Goal: Task Accomplishment & Management: Complete application form

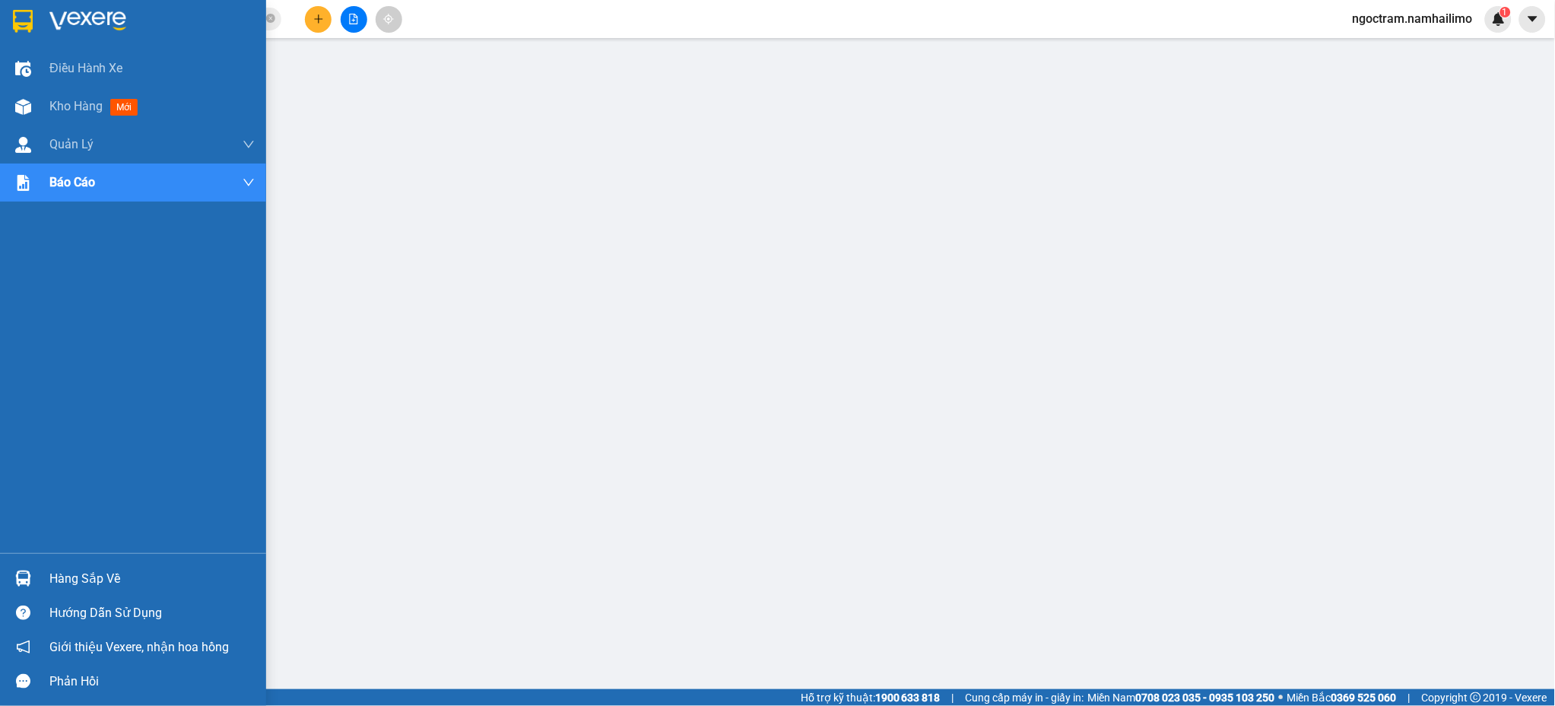
click at [119, 583] on div "Hàng sắp về" at bounding box center [151, 578] width 205 height 23
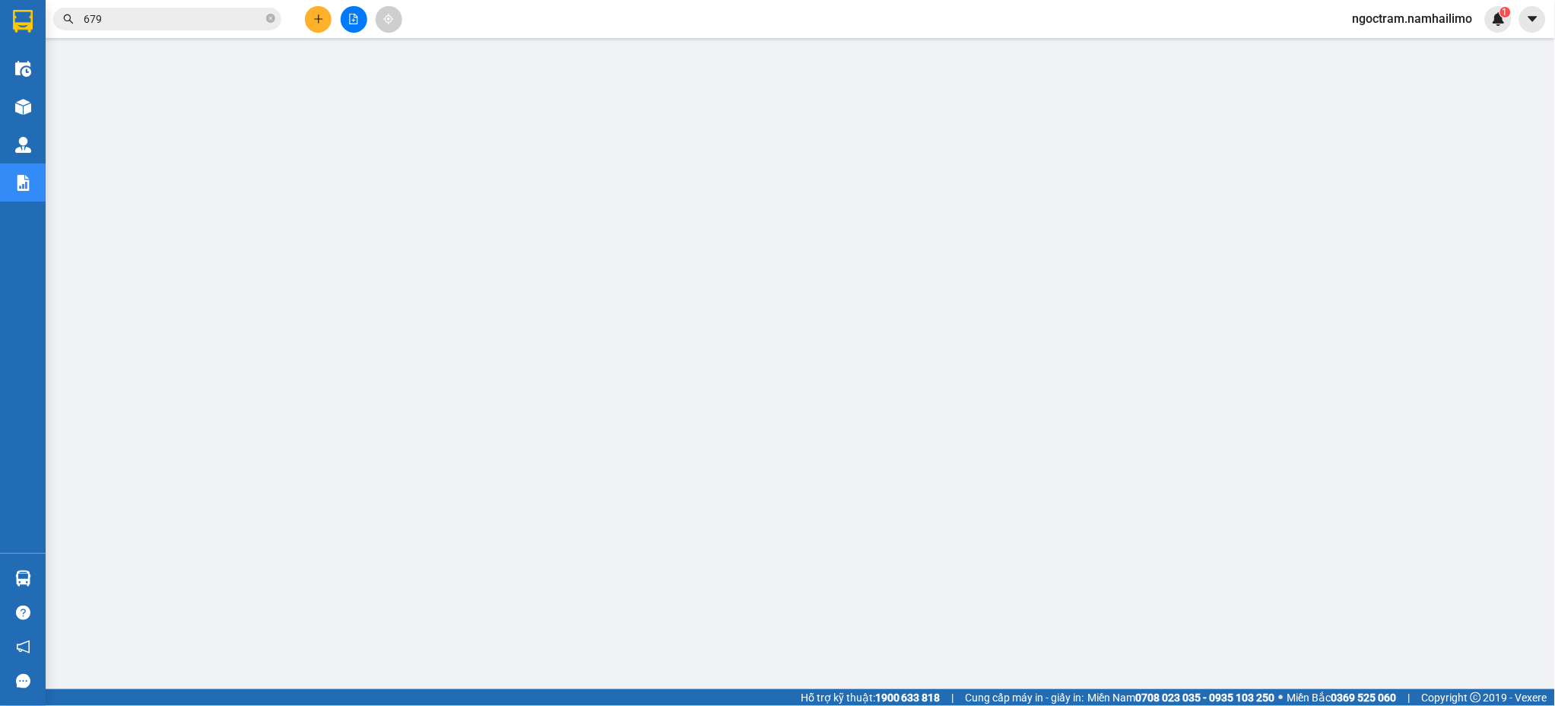
click at [314, 24] on button at bounding box center [318, 19] width 27 height 27
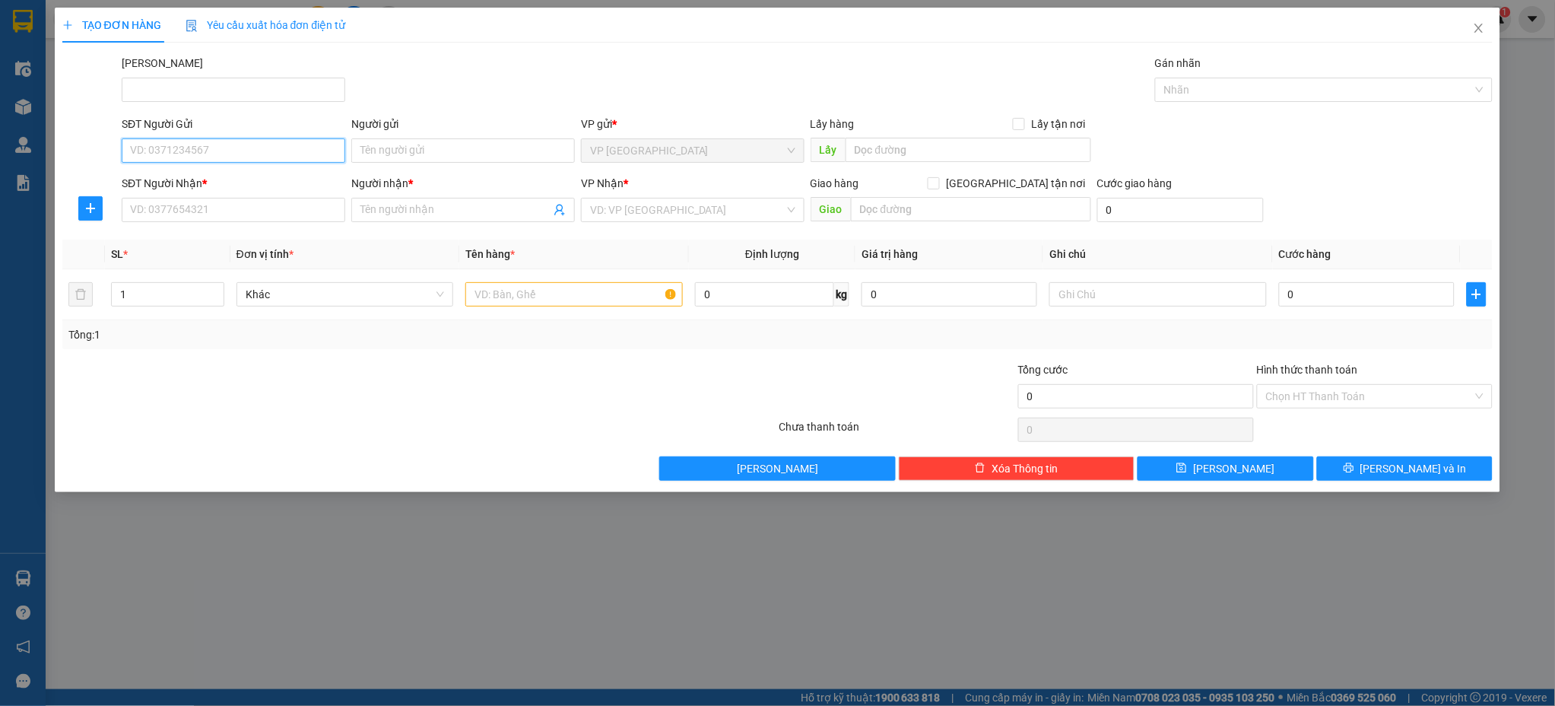
click at [287, 148] on input "SĐT Người Gửi" at bounding box center [234, 150] width 224 height 24
type input "0"
click at [1477, 25] on icon "close" at bounding box center [1479, 28] width 12 height 12
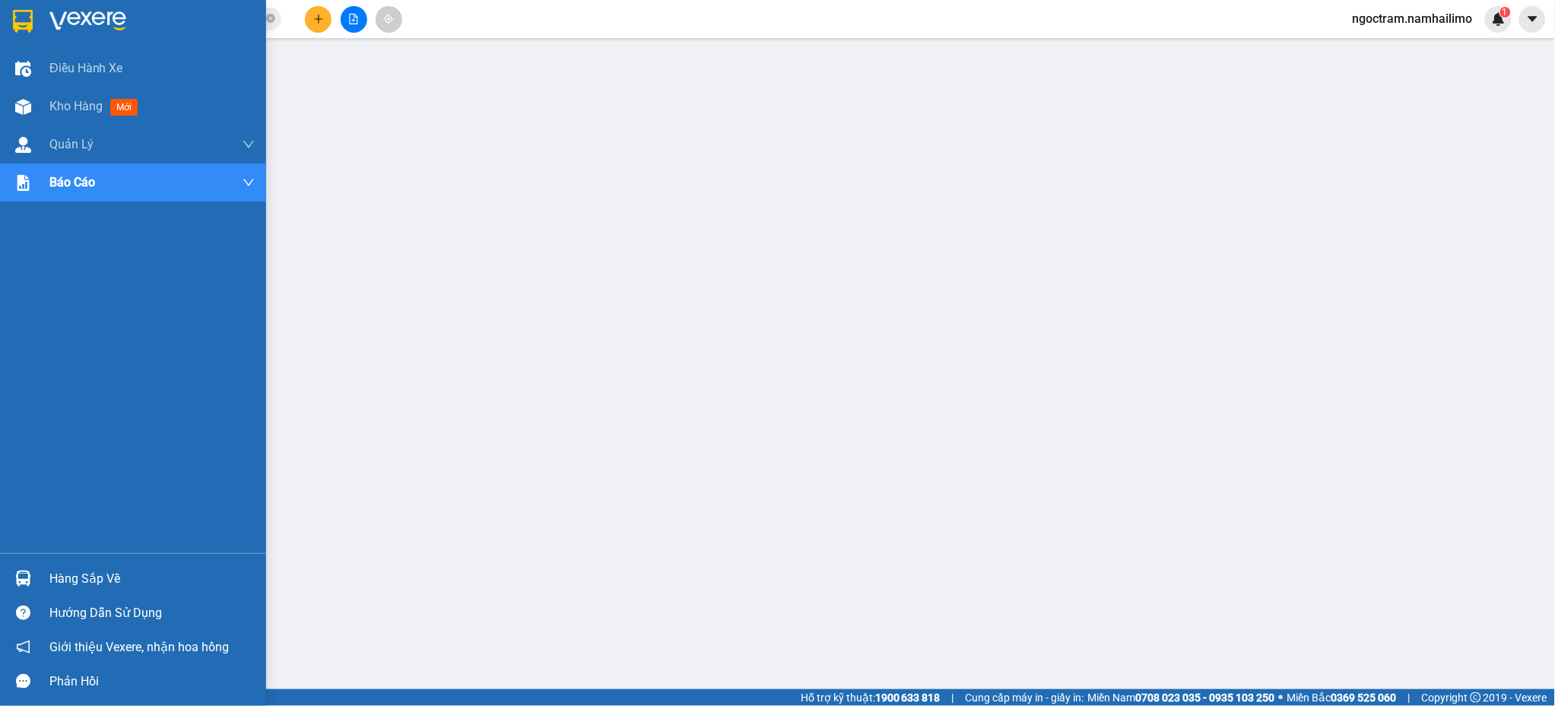
drag, startPoint x: 64, startPoint y: 574, endPoint x: 126, endPoint y: 571, distance: 62.4
click at [65, 573] on div "Hàng sắp về" at bounding box center [151, 578] width 205 height 23
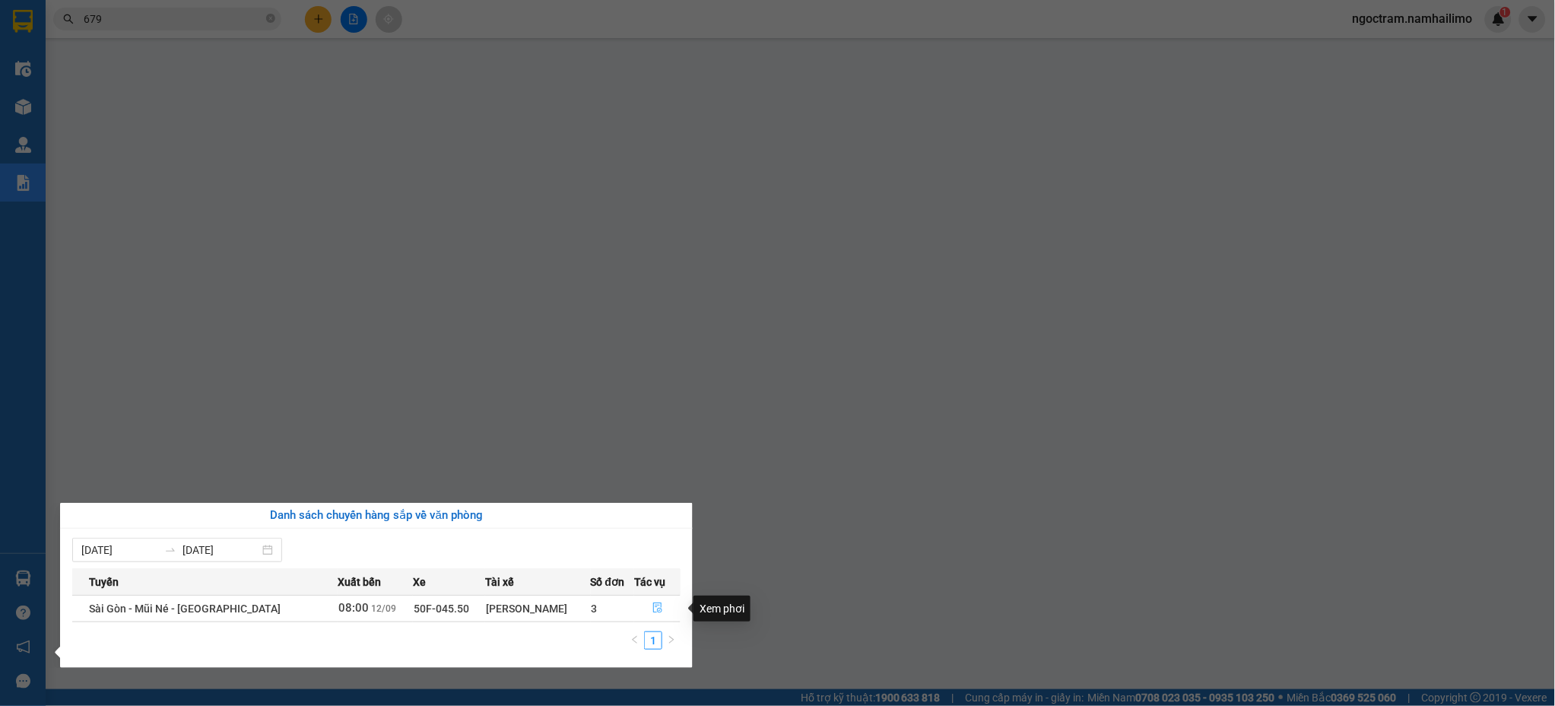
click at [654, 608] on icon "file-done" at bounding box center [657, 608] width 9 height 11
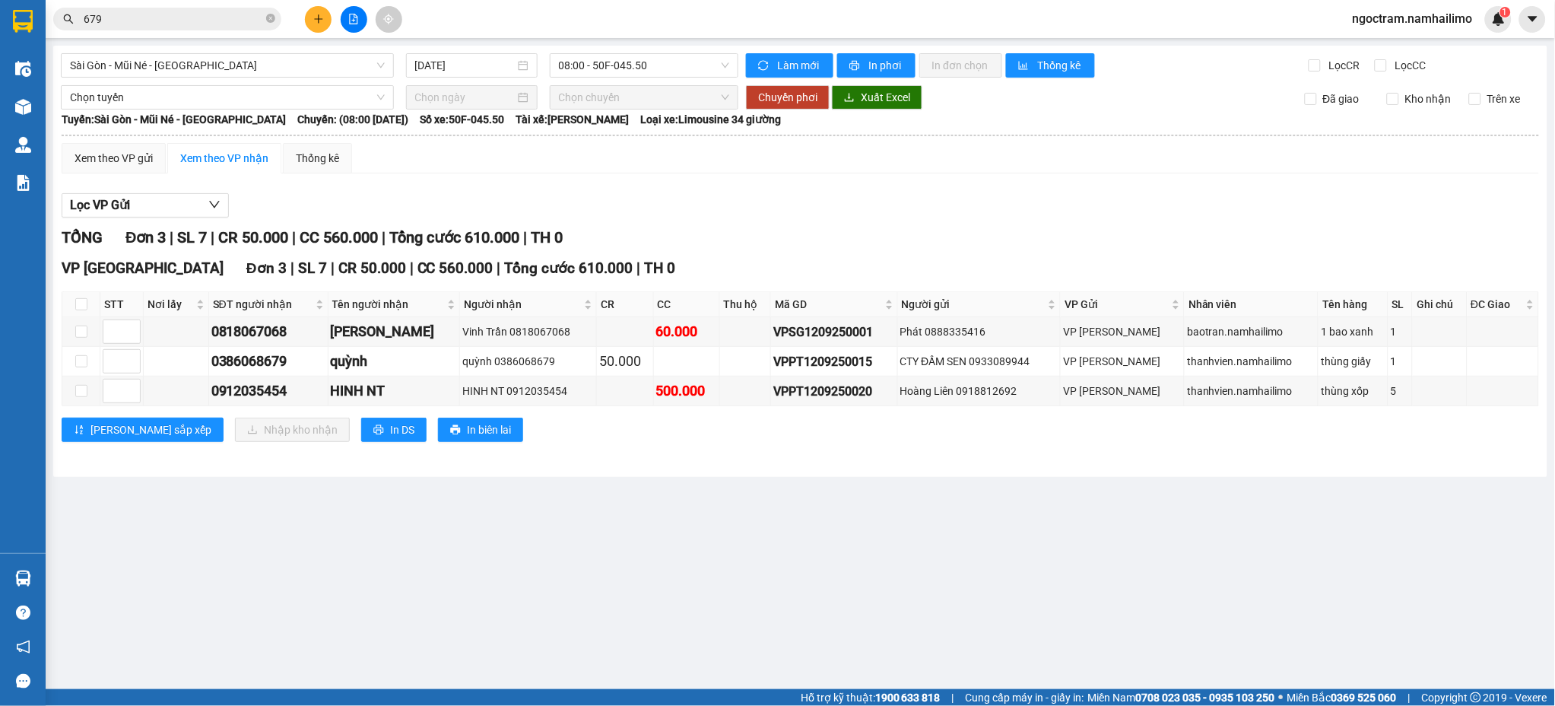
drag, startPoint x: 386, startPoint y: 576, endPoint x: 386, endPoint y: 564, distance: 12.2
click at [389, 576] on main "[GEOGRAPHIC_DATA] - [GEOGRAPHIC_DATA] - [GEOGRAPHIC_DATA] [DATE] 08:00 - 50F-04…" at bounding box center [777, 344] width 1555 height 689
click at [83, 304] on input "checkbox" at bounding box center [81, 304] width 12 height 12
checkbox input "true"
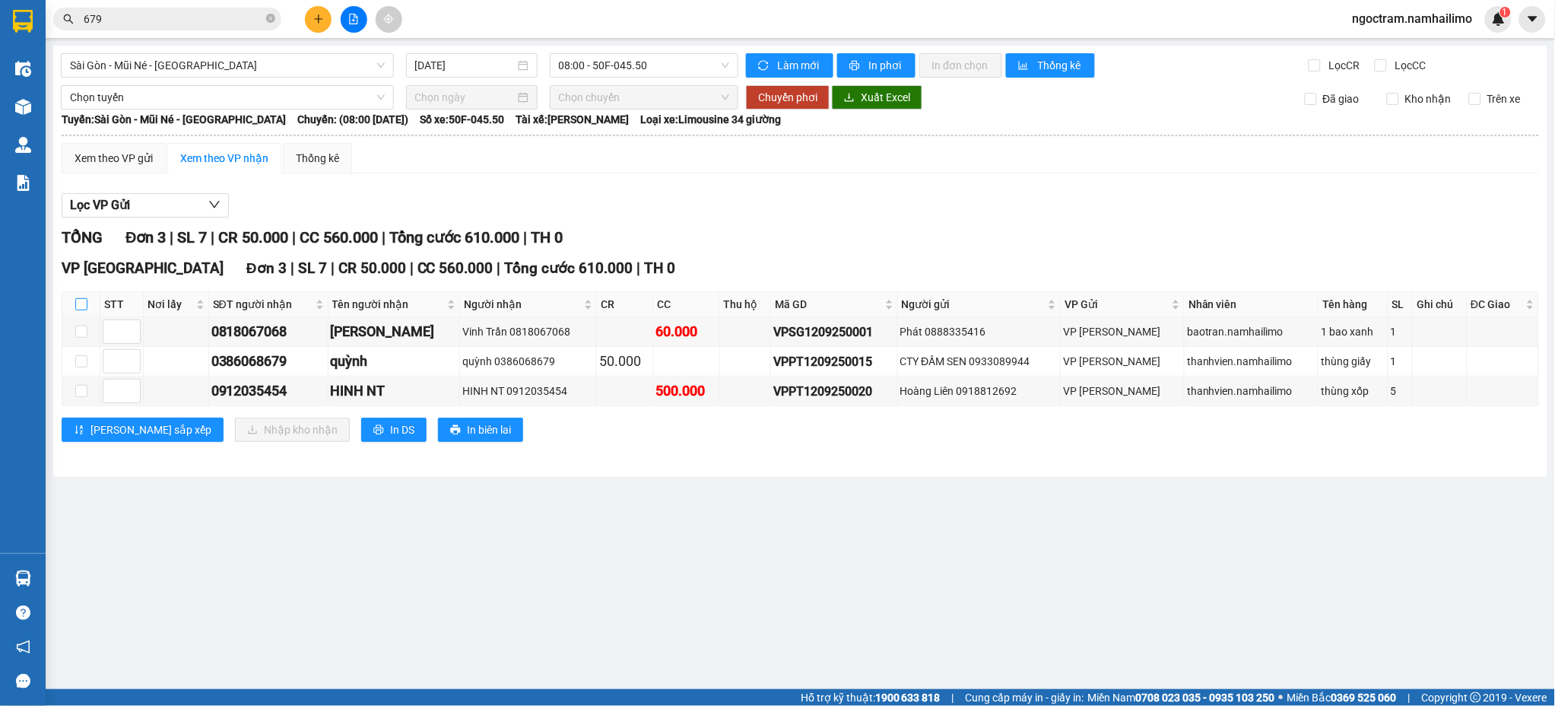
checkbox input "true"
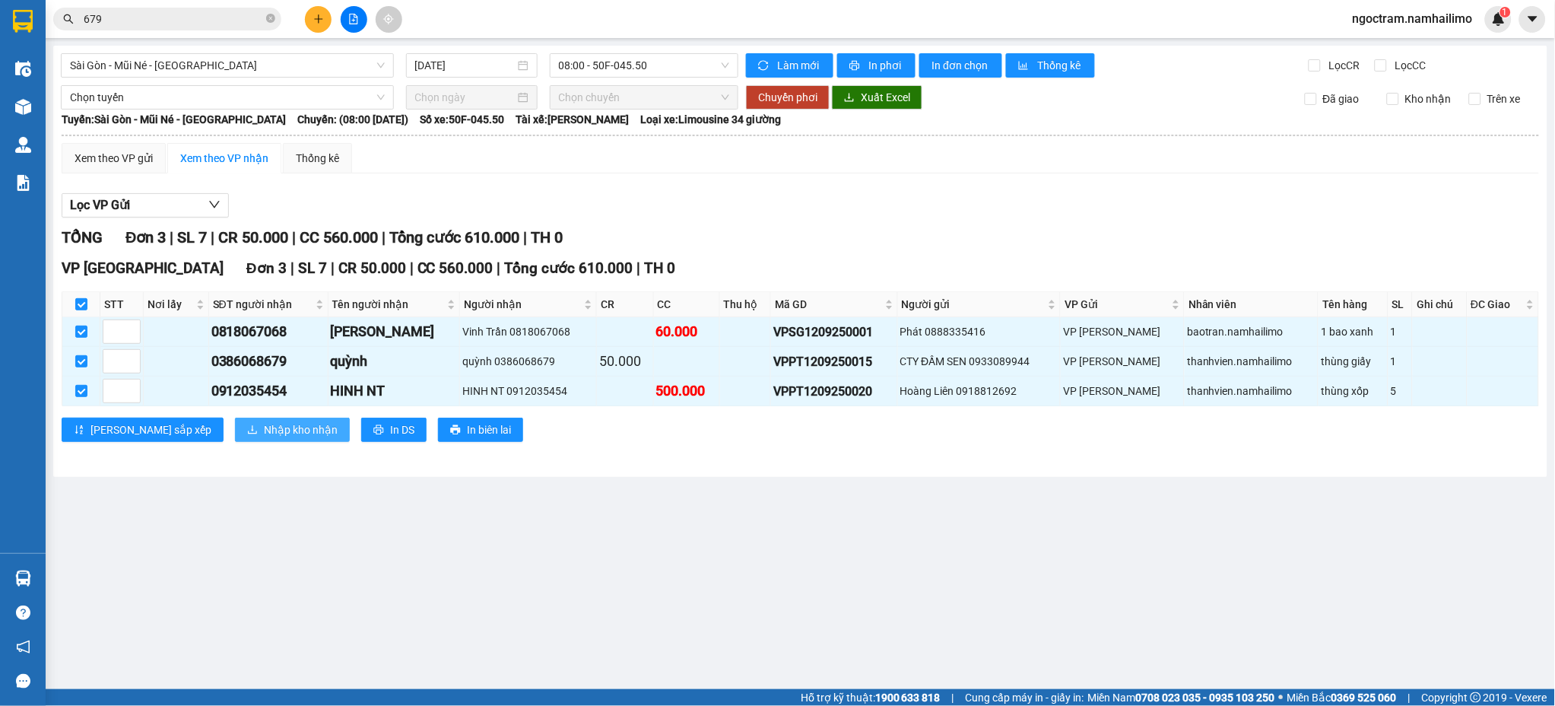
click at [264, 438] on span "Nhập kho nhận" at bounding box center [301, 429] width 74 height 17
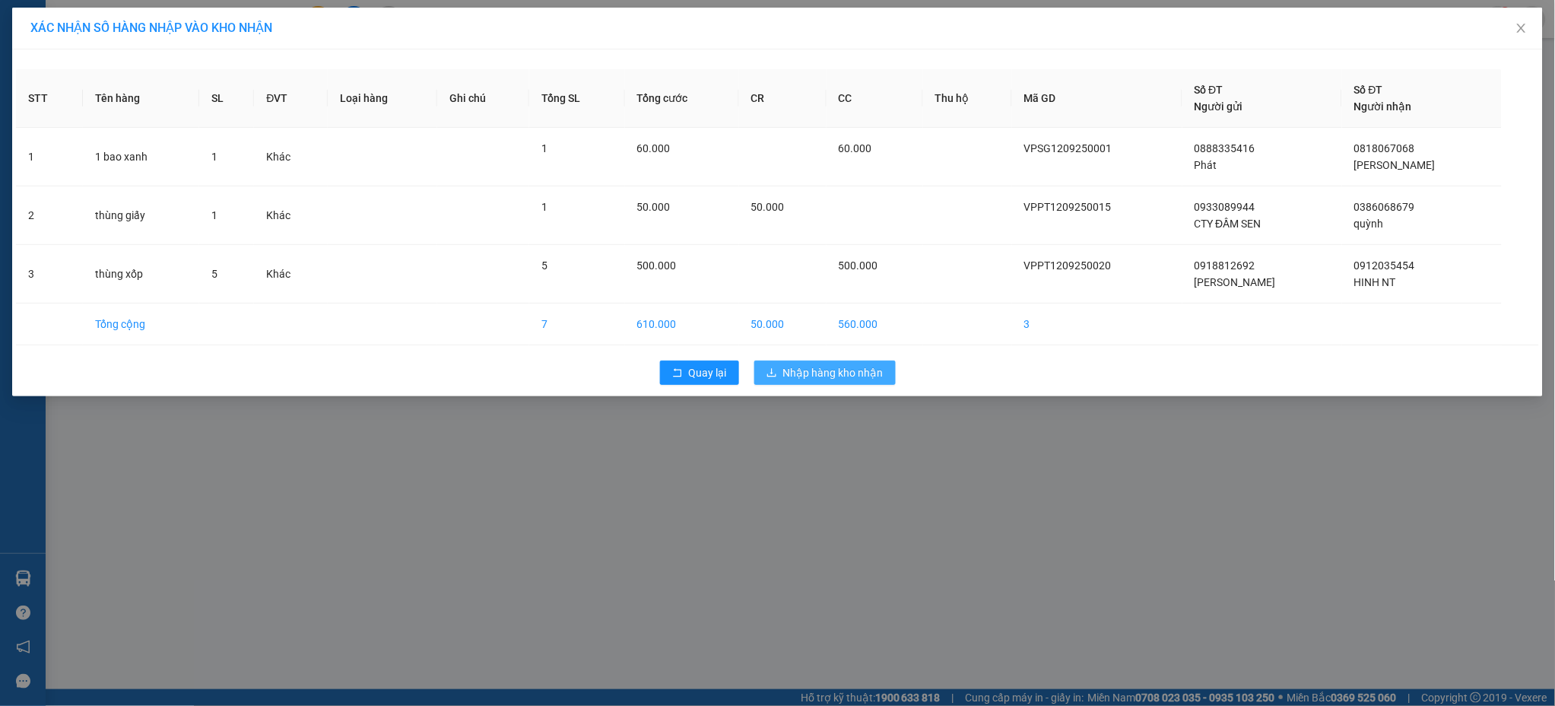
click at [885, 377] on button "Nhập hàng kho nhận" at bounding box center [824, 372] width 141 height 24
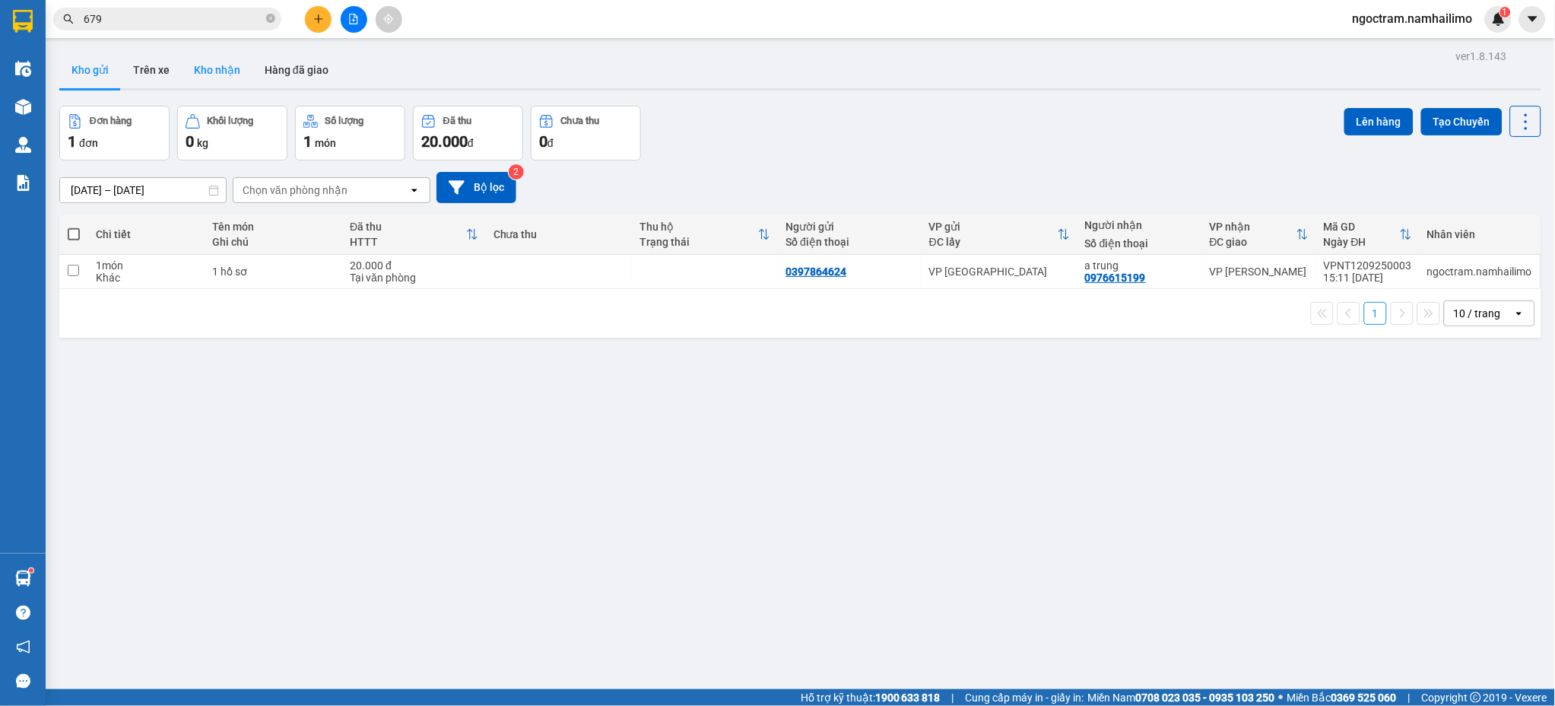
click at [211, 64] on button "Kho nhận" at bounding box center [217, 70] width 71 height 37
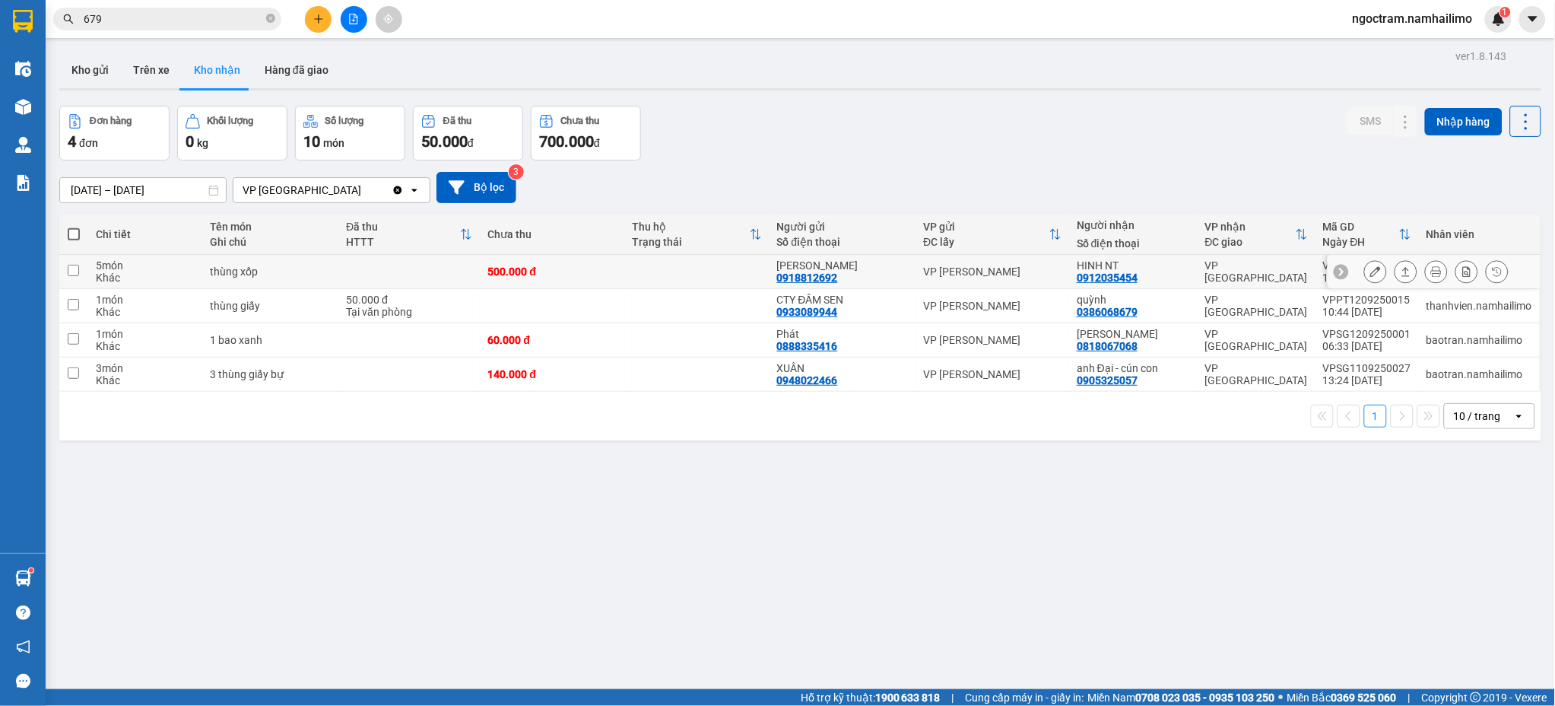
click at [585, 272] on div "500.000 đ" at bounding box center [551, 271] width 129 height 12
checkbox input "true"
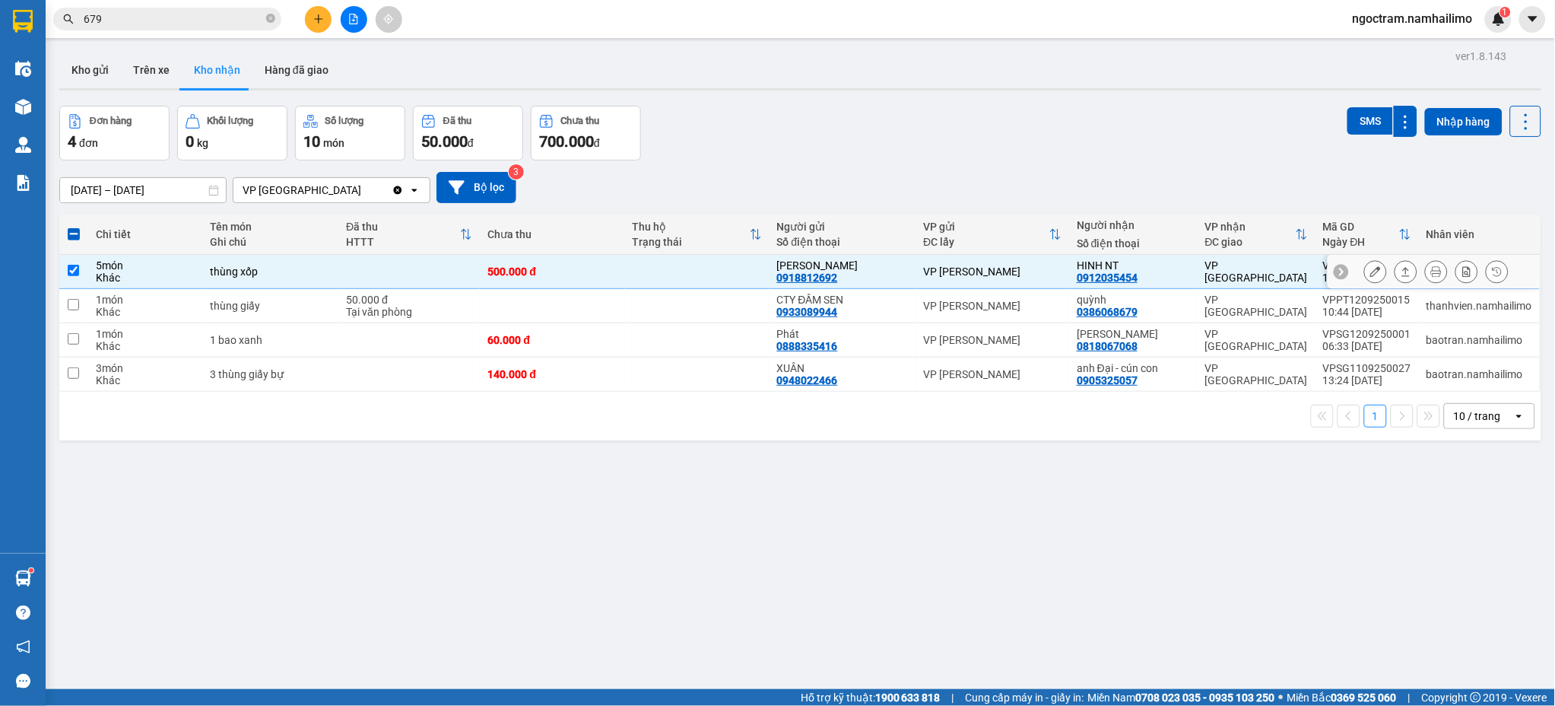
click at [1370, 275] on icon at bounding box center [1375, 271] width 11 height 11
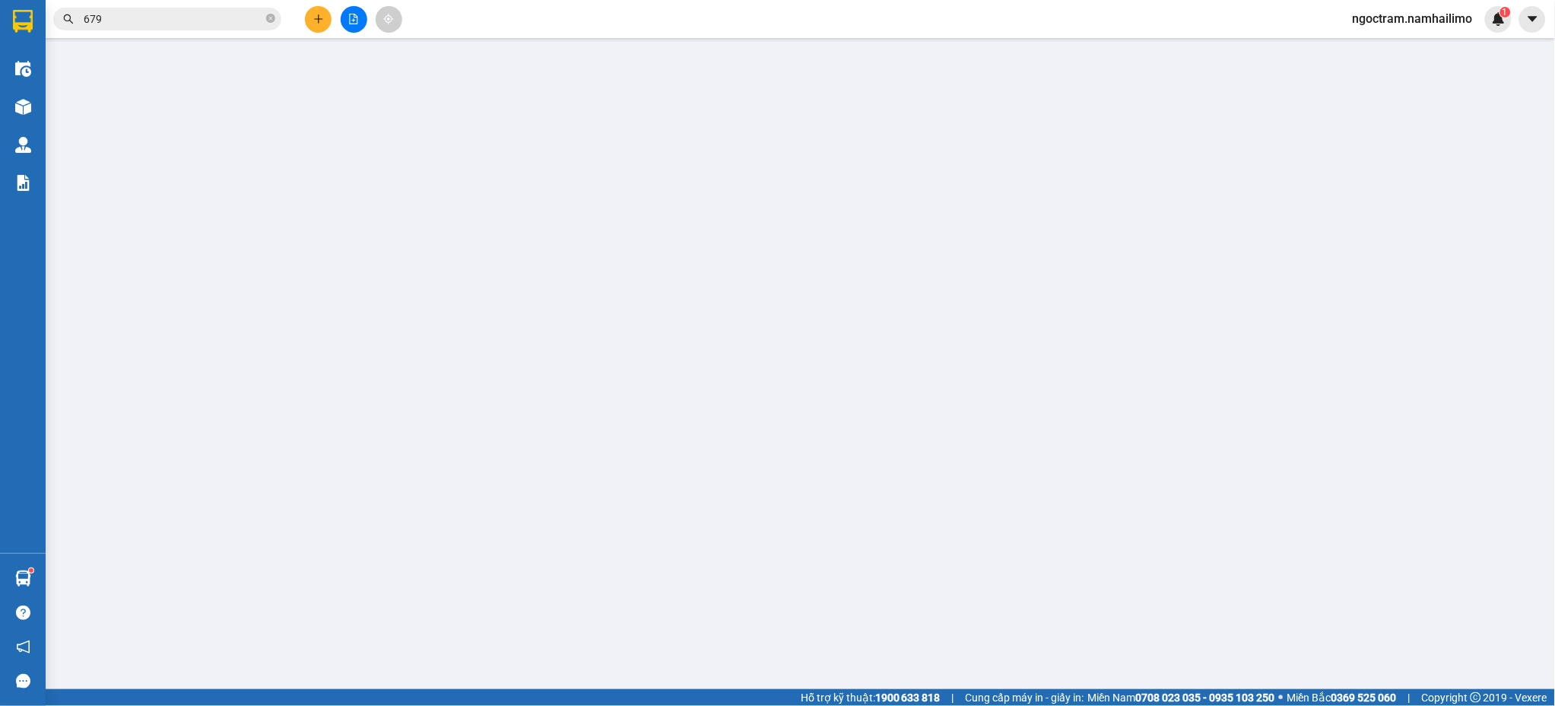
type input "0918812692"
type input "[PERSON_NAME]"
type input "0912035454"
type input "HINH NT"
type input "500.000"
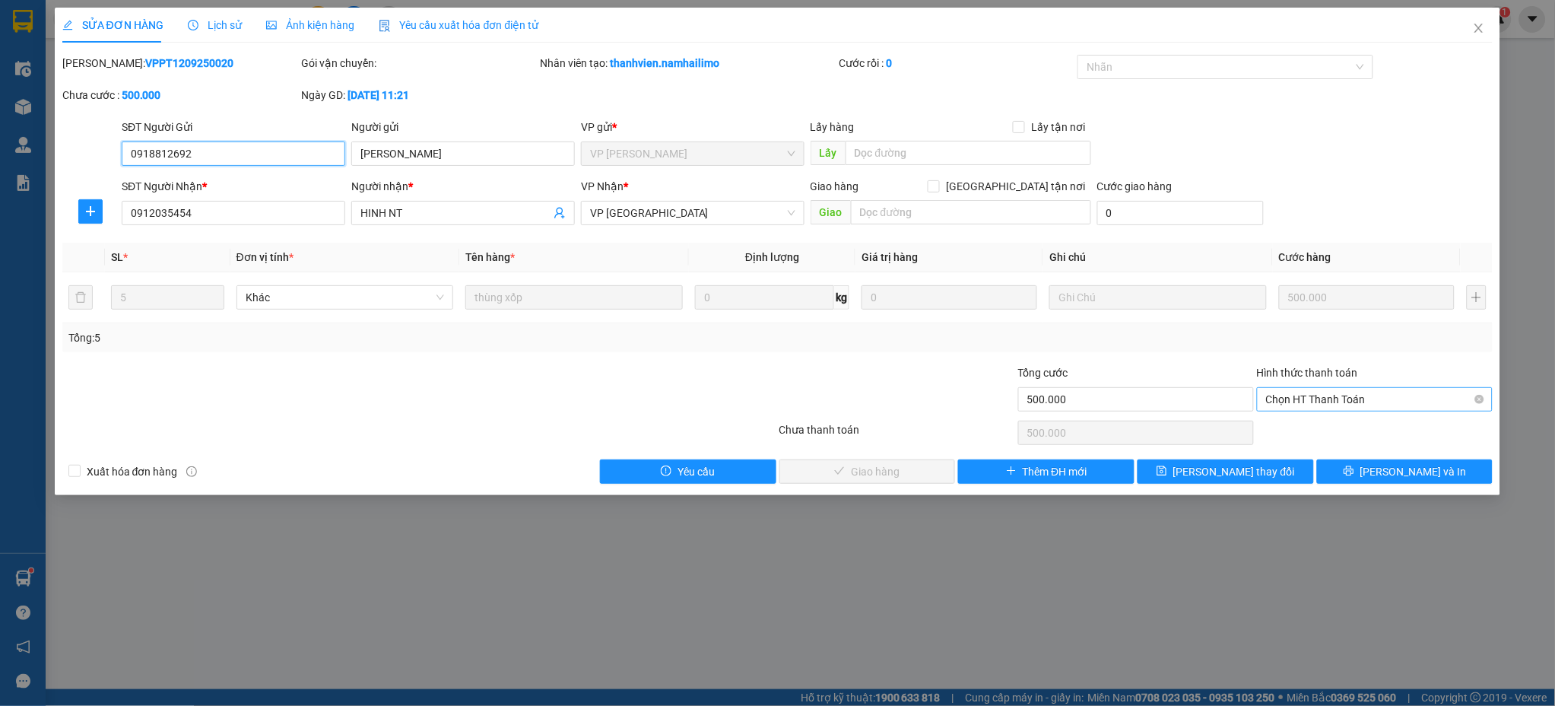
click at [1324, 395] on span "Chọn HT Thanh Toán" at bounding box center [1374, 399] width 217 height 23
click at [1360, 427] on div "Tại văn phòng" at bounding box center [1375, 429] width 217 height 17
type input "0"
click at [899, 477] on span "[PERSON_NAME] và Giao hàng" at bounding box center [881, 471] width 146 height 17
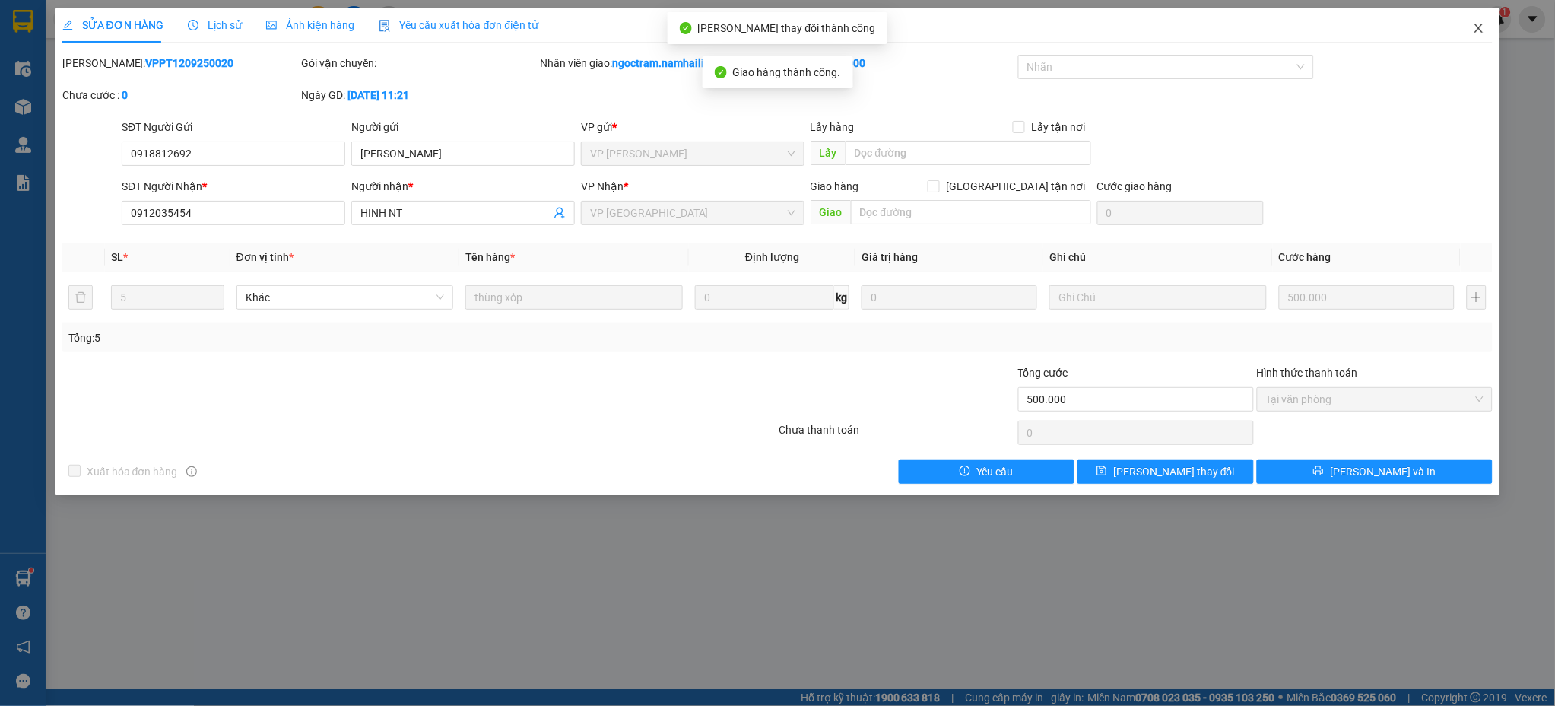
click at [1483, 31] on icon "close" at bounding box center [1479, 28] width 12 height 12
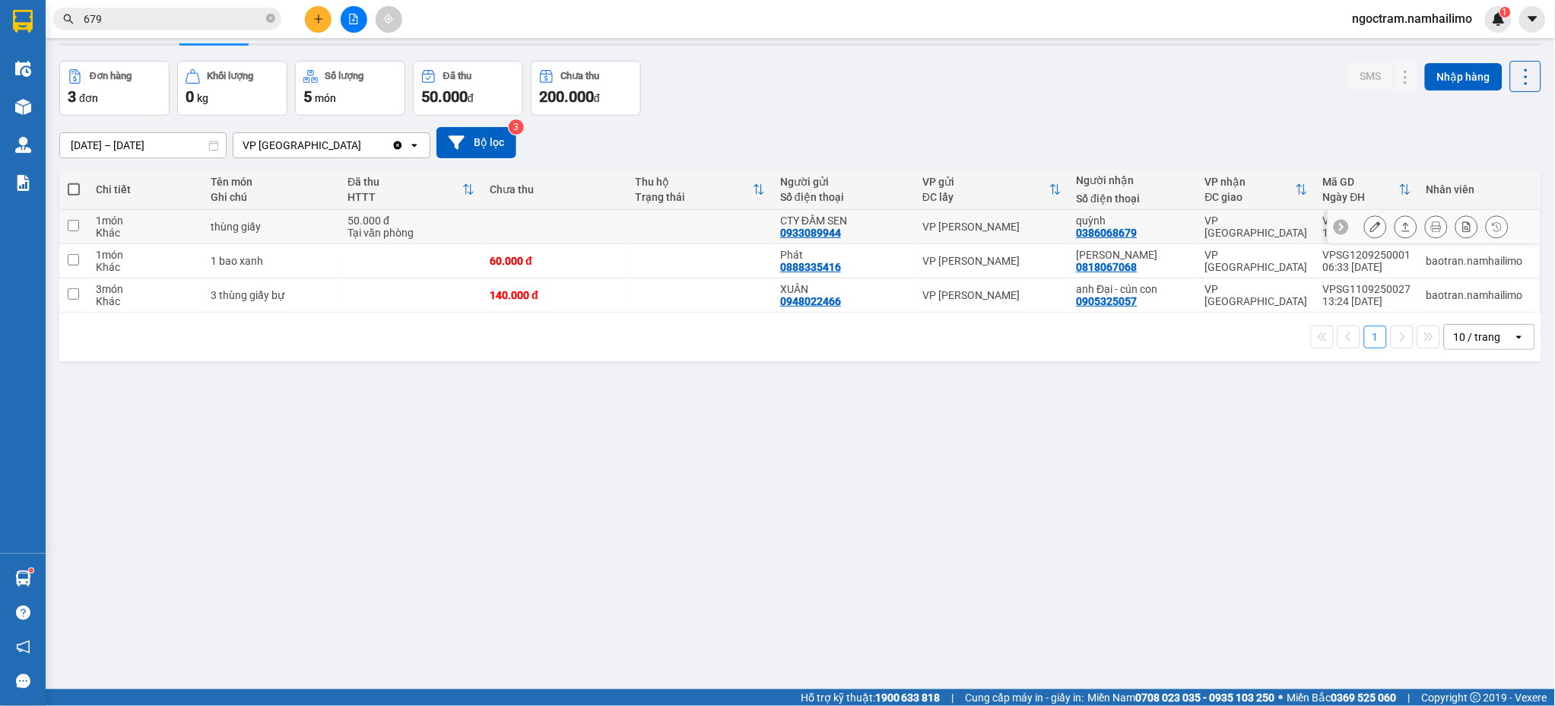
scroll to position [70, 0]
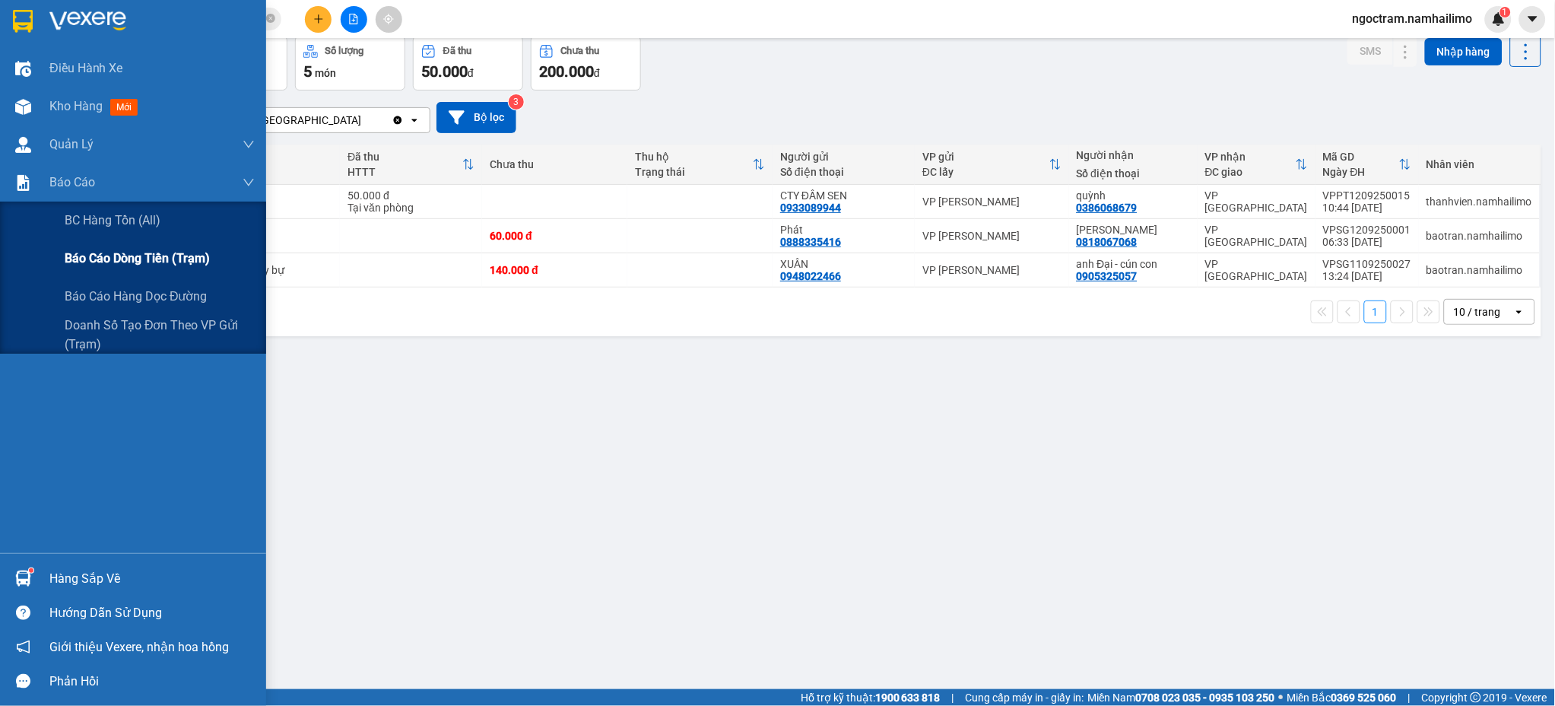
click at [167, 257] on span "Báo cáo dòng tiền (trạm)" at bounding box center [137, 258] width 145 height 19
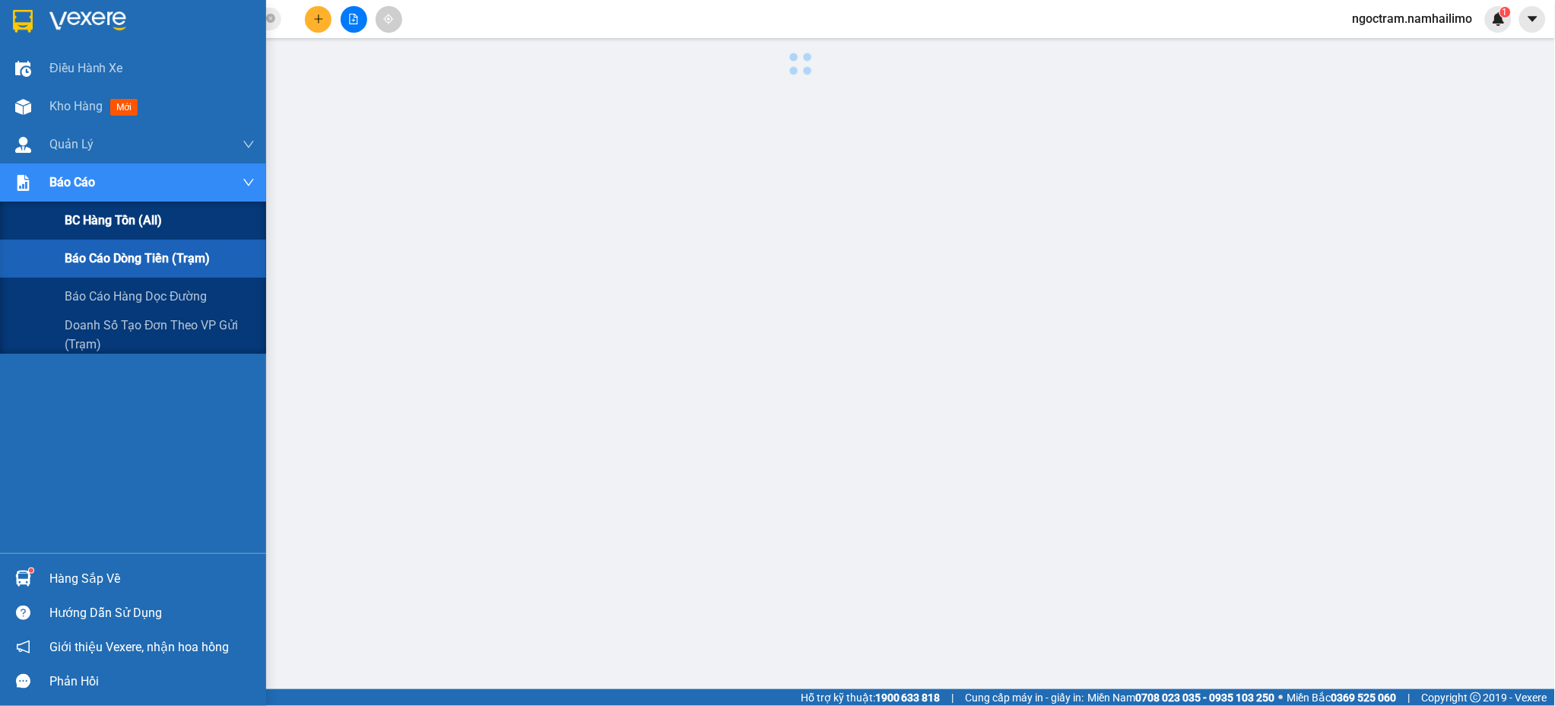
scroll to position [49, 0]
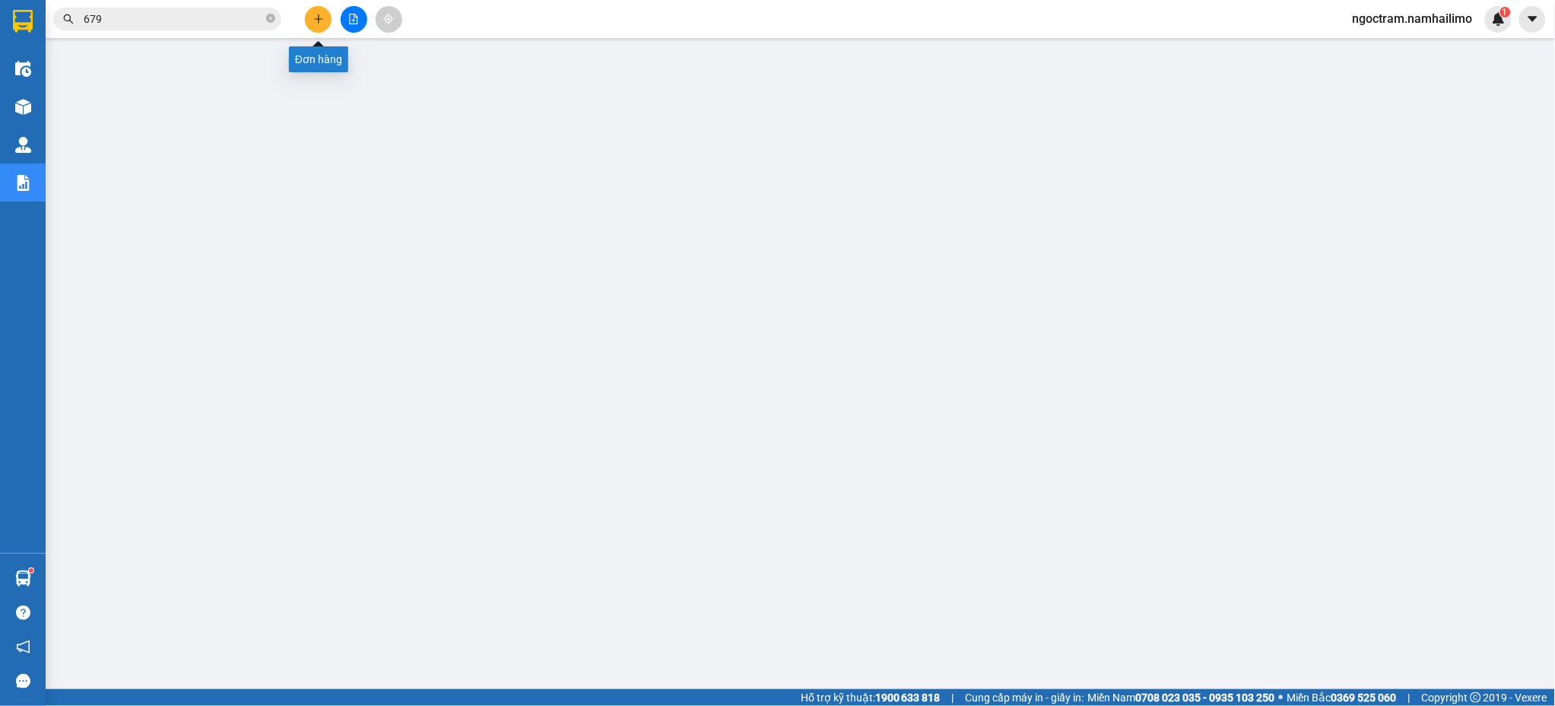
click at [316, 24] on icon "plus" at bounding box center [318, 19] width 11 height 11
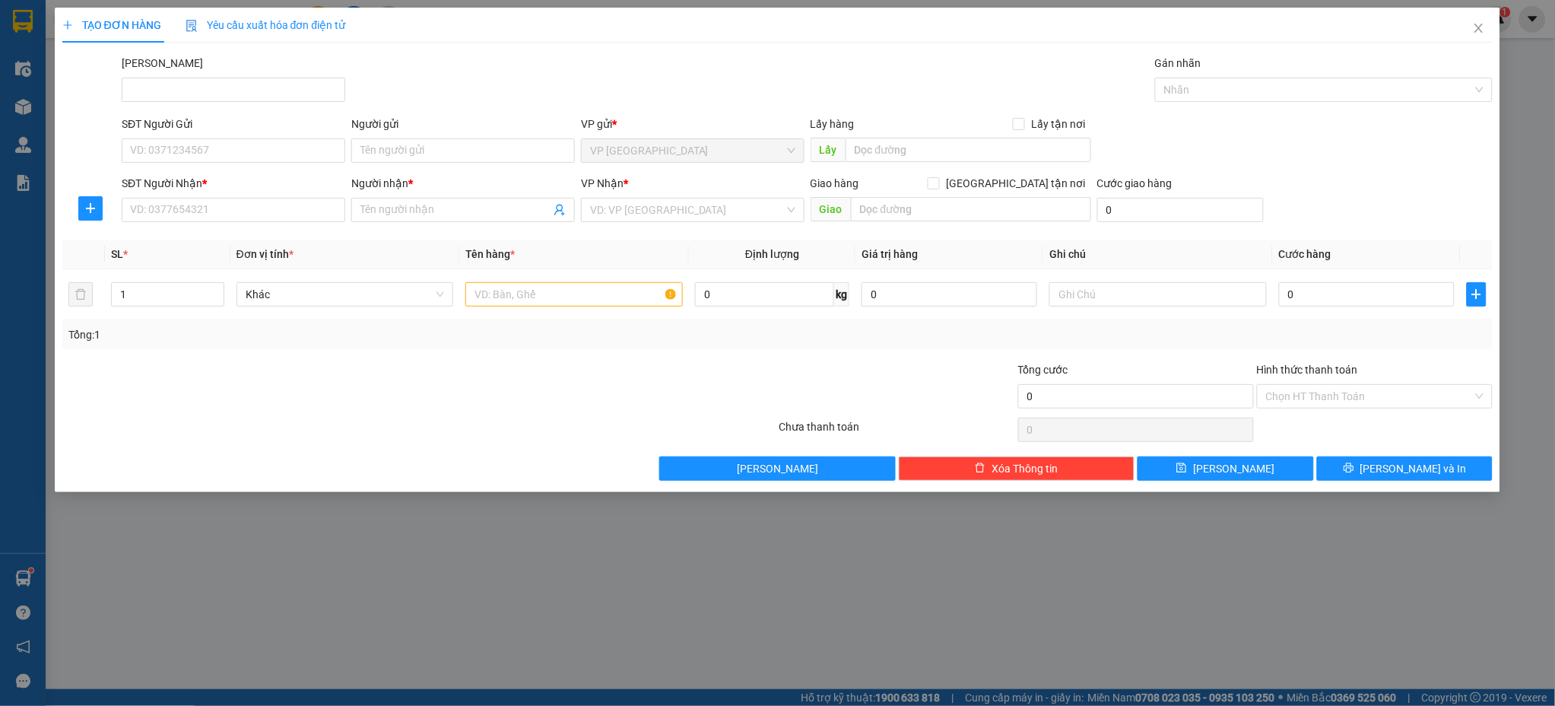
click at [430, 164] on div "Người gửi Tên người gửi" at bounding box center [463, 142] width 224 height 53
click at [427, 159] on input "Người gửi" at bounding box center [463, 150] width 224 height 24
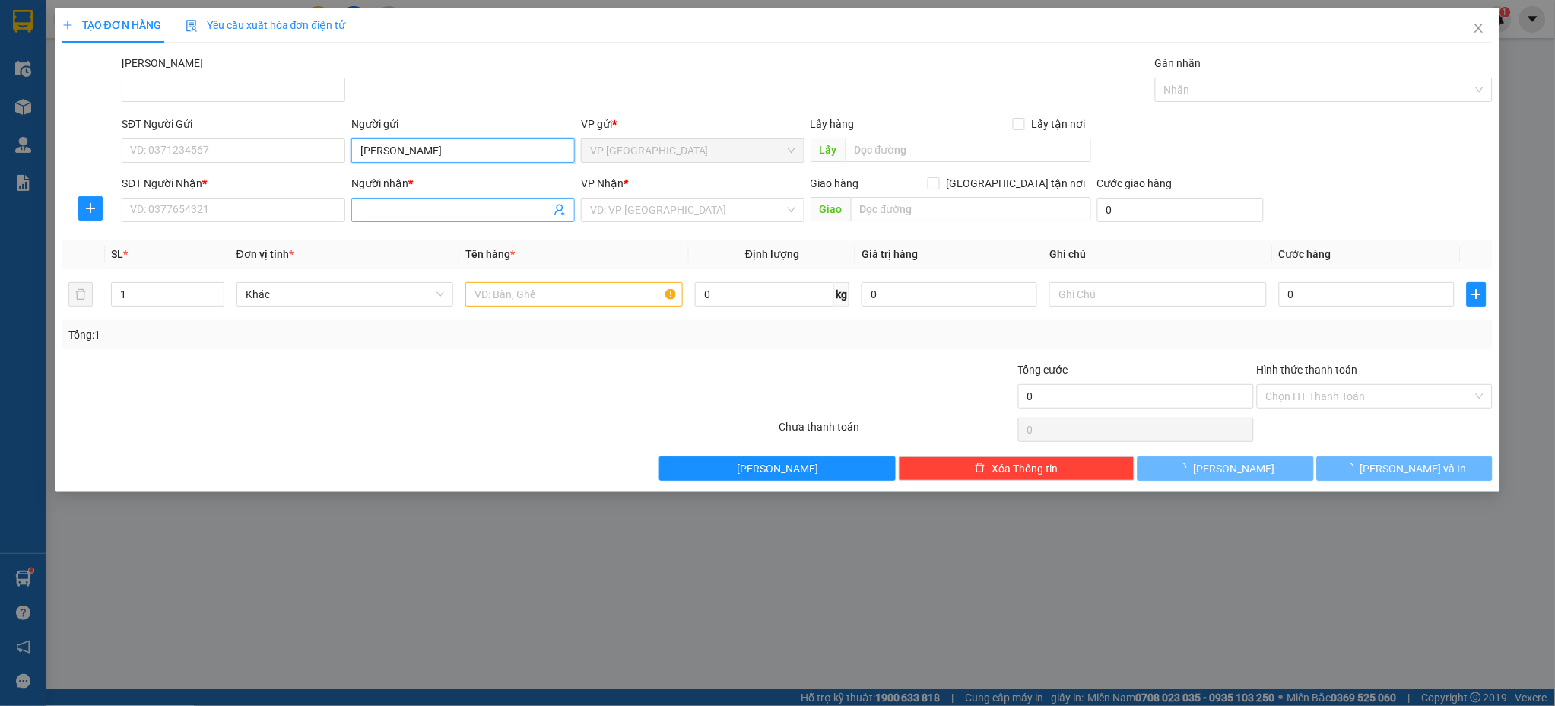
type input "[PERSON_NAME]"
click at [462, 210] on input "Người nhận *" at bounding box center [455, 210] width 190 height 17
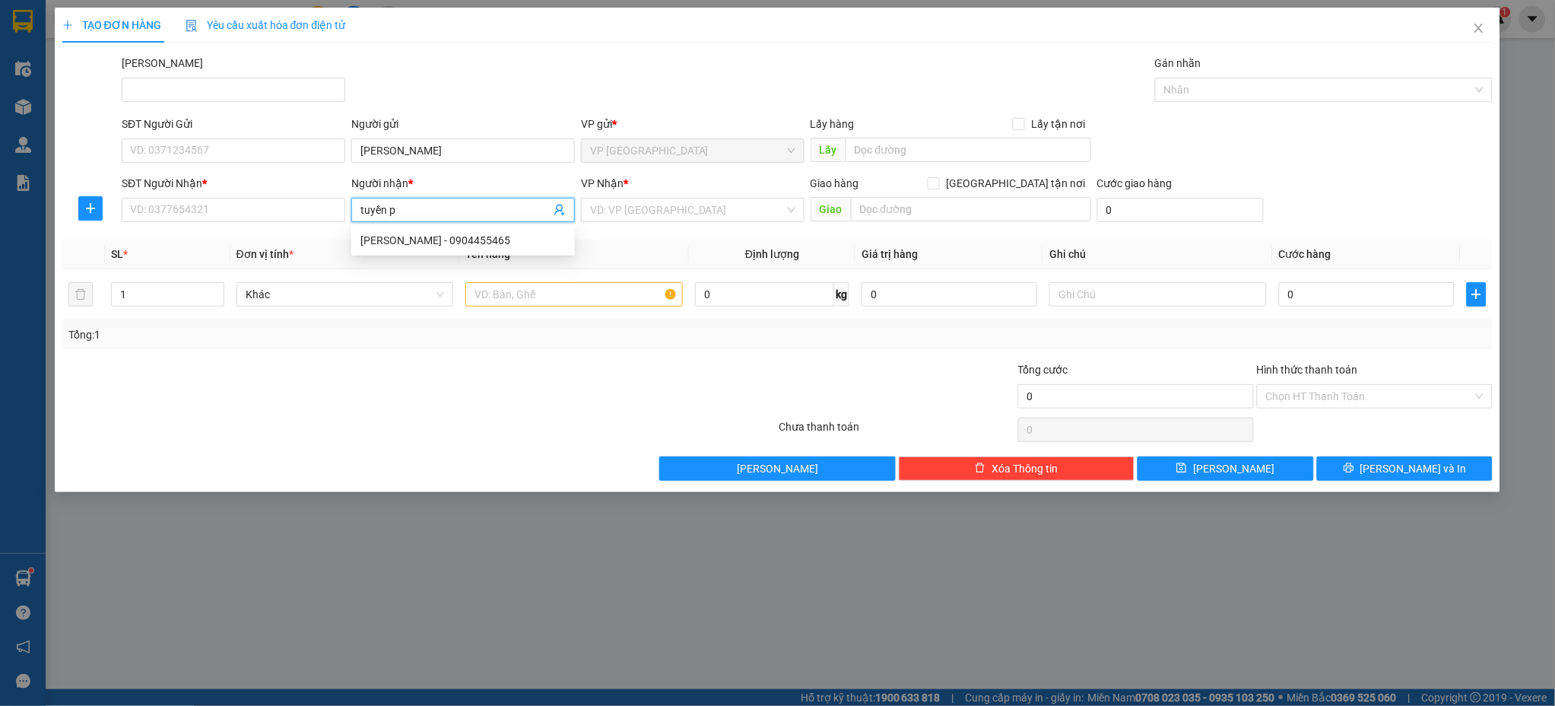
type input "tuyền pt"
click at [444, 241] on div "CHỊ TUYỀN PT - 0909809183" at bounding box center [462, 240] width 205 height 17
type input "0909809183"
type input "CHỊ TUYỀN PT"
click at [432, 152] on input "[PERSON_NAME]" at bounding box center [463, 150] width 224 height 24
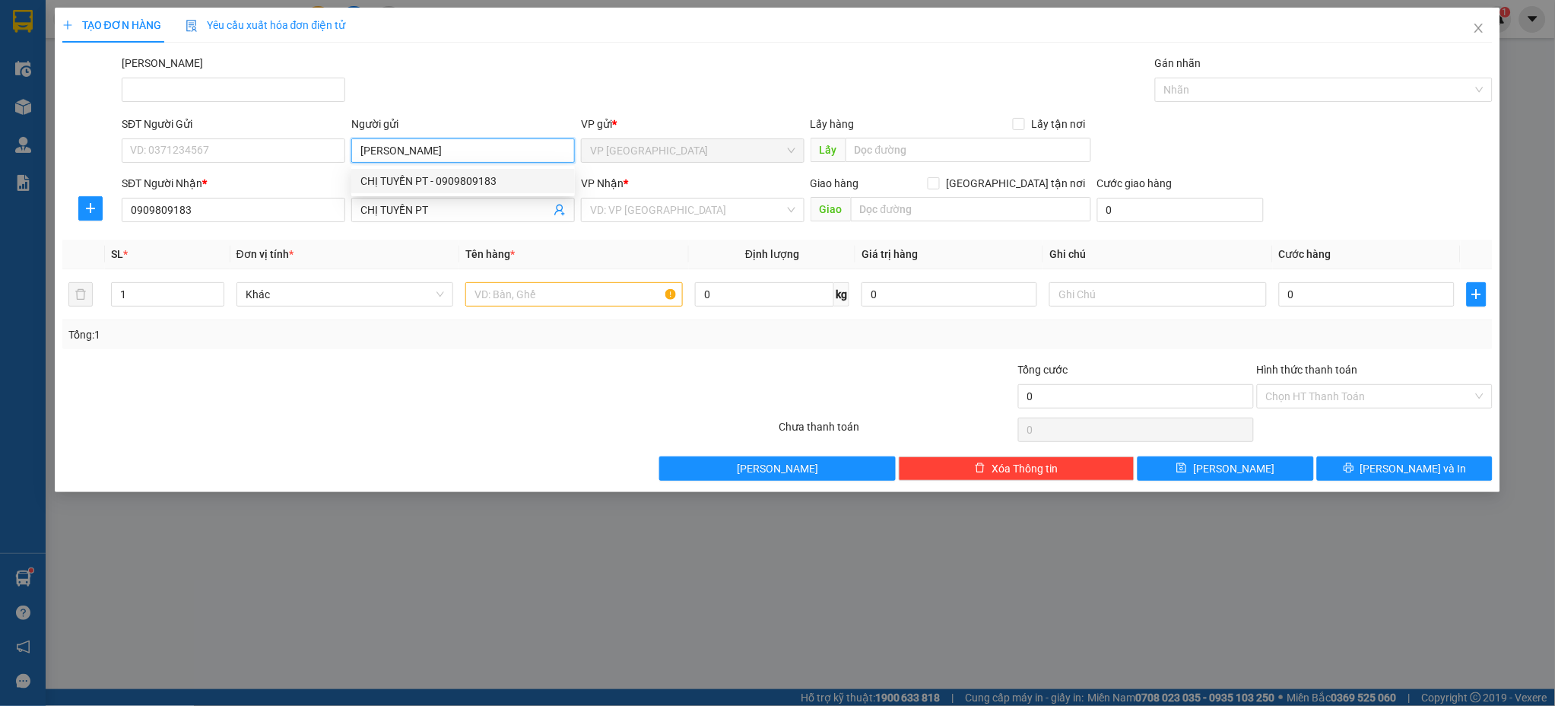
click at [440, 179] on div "CHỊ TUYỀN PT - 0909809183" at bounding box center [462, 181] width 205 height 17
type input "0909809183"
click at [456, 149] on input "CHỊ TUYỀN PT" at bounding box center [463, 150] width 224 height 24
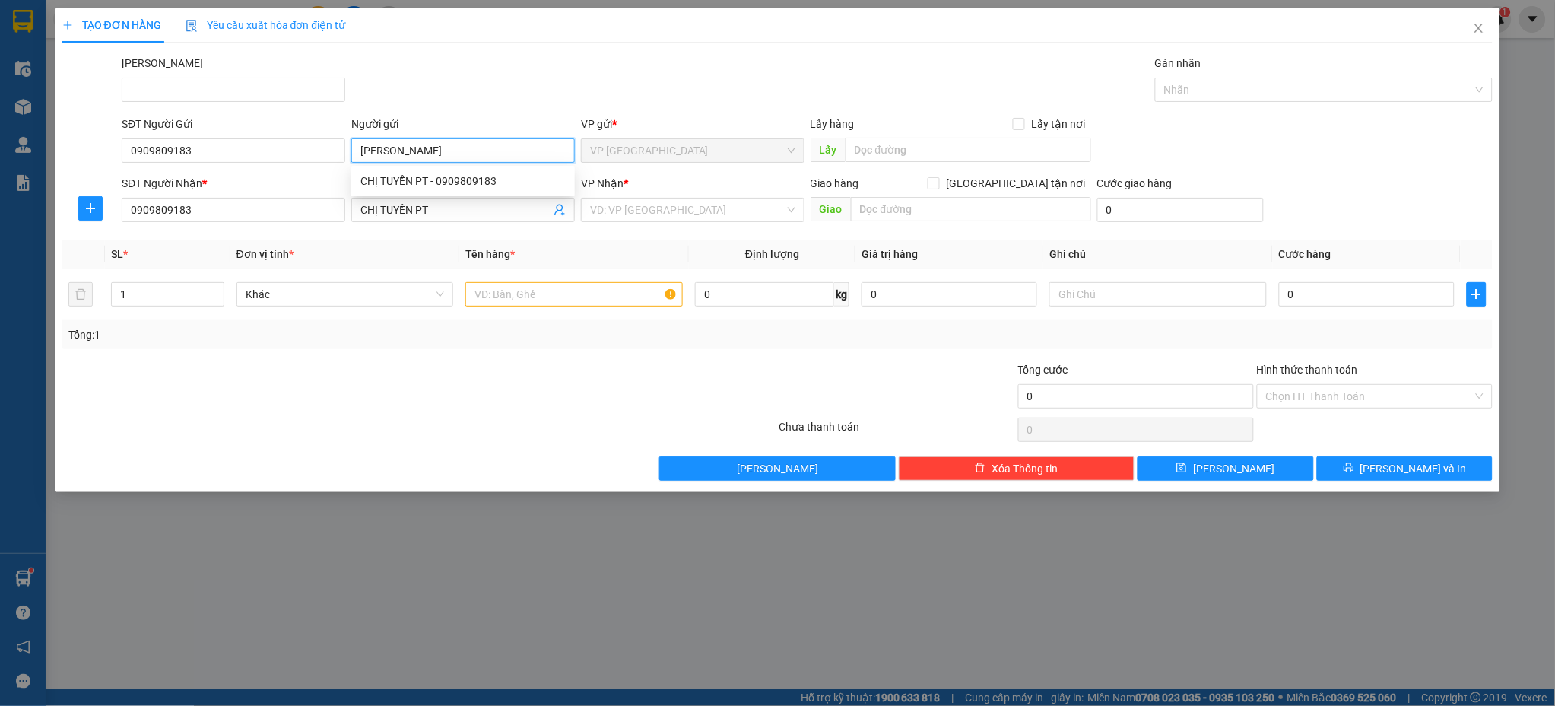
type input "hùng huyề"
click at [506, 173] on div "[PERSON_NAME] - 0904455465" at bounding box center [462, 181] width 205 height 17
type input "0904455465"
type input "[PERSON_NAME]"
click at [484, 371] on div at bounding box center [300, 387] width 478 height 53
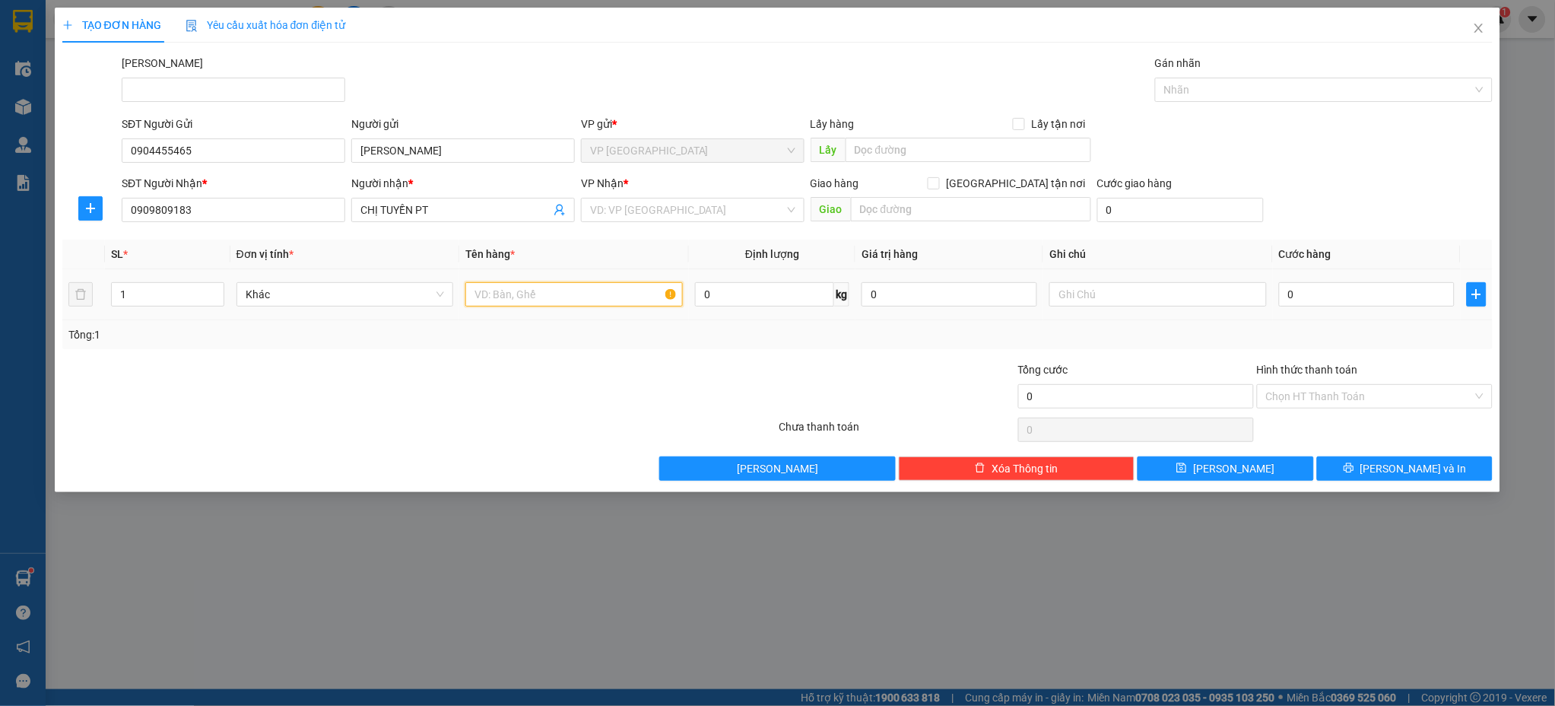
click at [602, 296] on input "text" at bounding box center [573, 294] width 217 height 24
type input "1tg"
click at [1376, 297] on input "0" at bounding box center [1367, 294] width 176 height 24
type input "4"
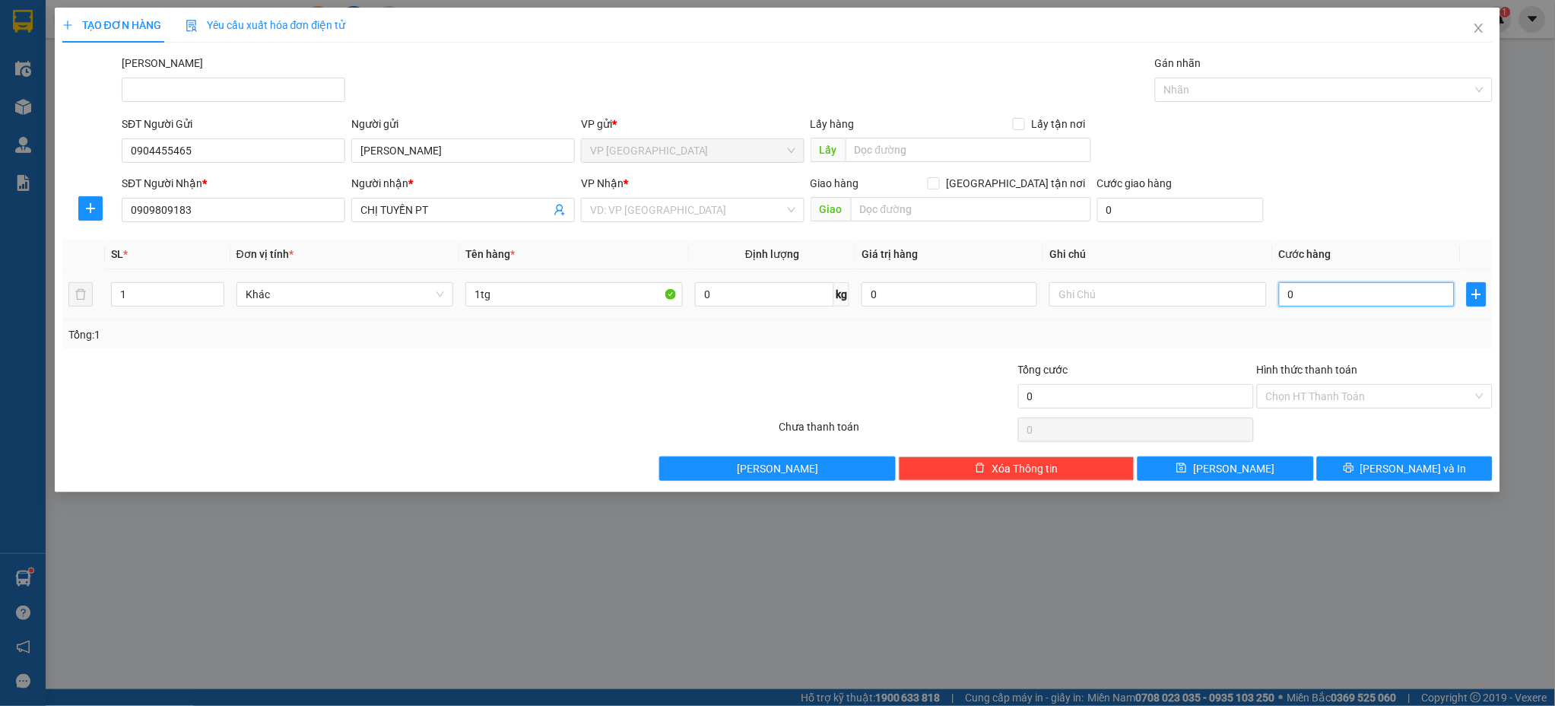
type input "4"
type input "40"
type input "400"
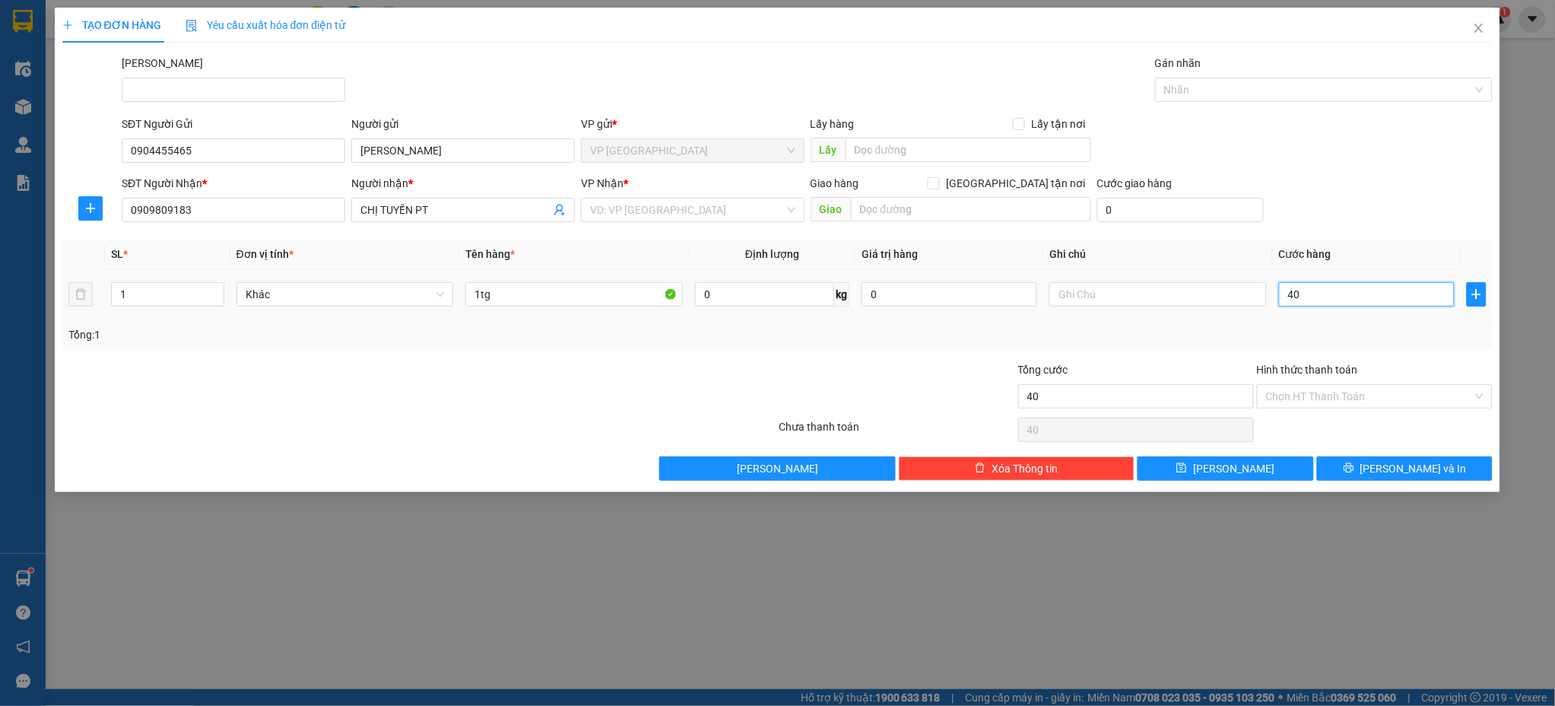
type input "400"
type input "4.000"
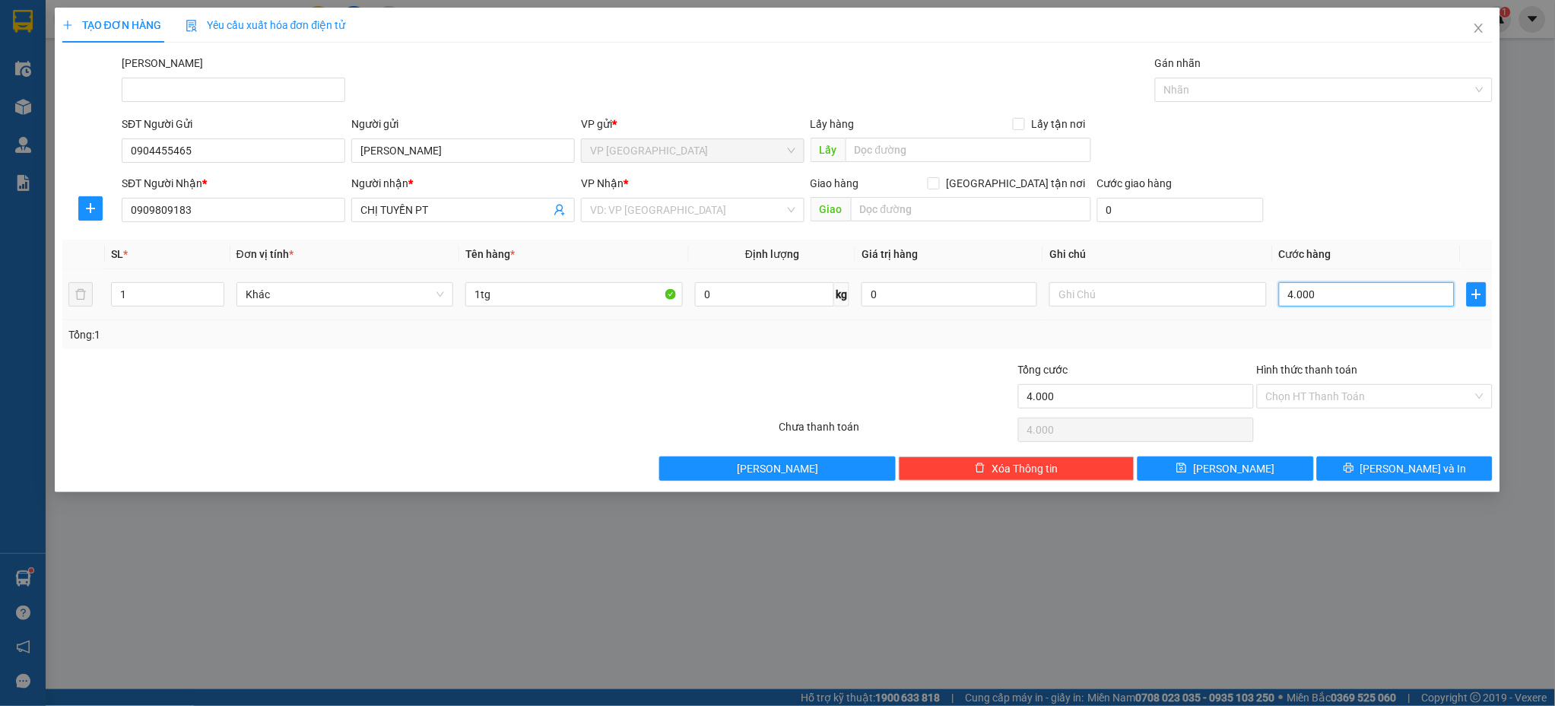
type input "40.000"
click at [675, 221] on div "VD: VP [GEOGRAPHIC_DATA]" at bounding box center [693, 210] width 224 height 24
type input "40.000"
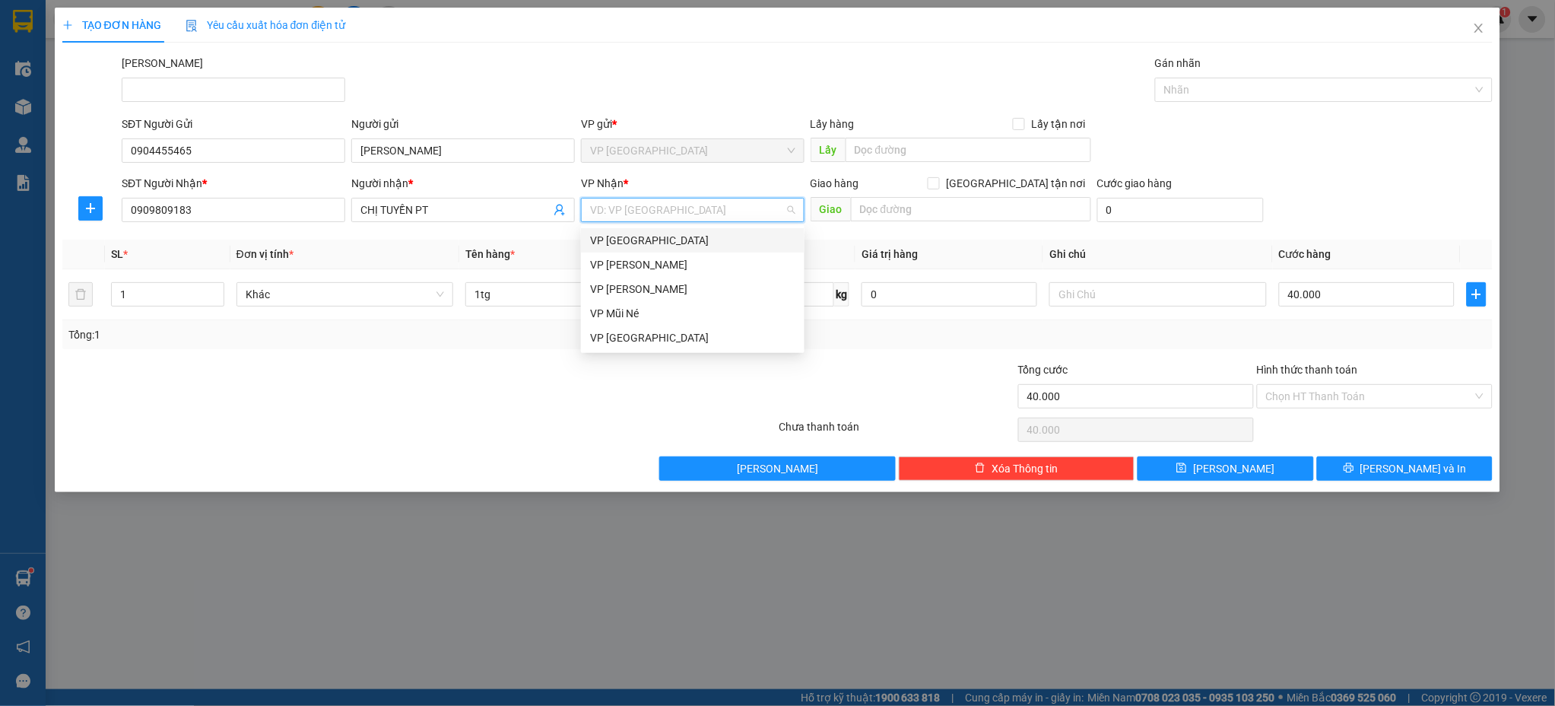
click at [685, 211] on input "search" at bounding box center [687, 209] width 195 height 23
click at [684, 284] on div "VP [PERSON_NAME]" at bounding box center [692, 289] width 205 height 17
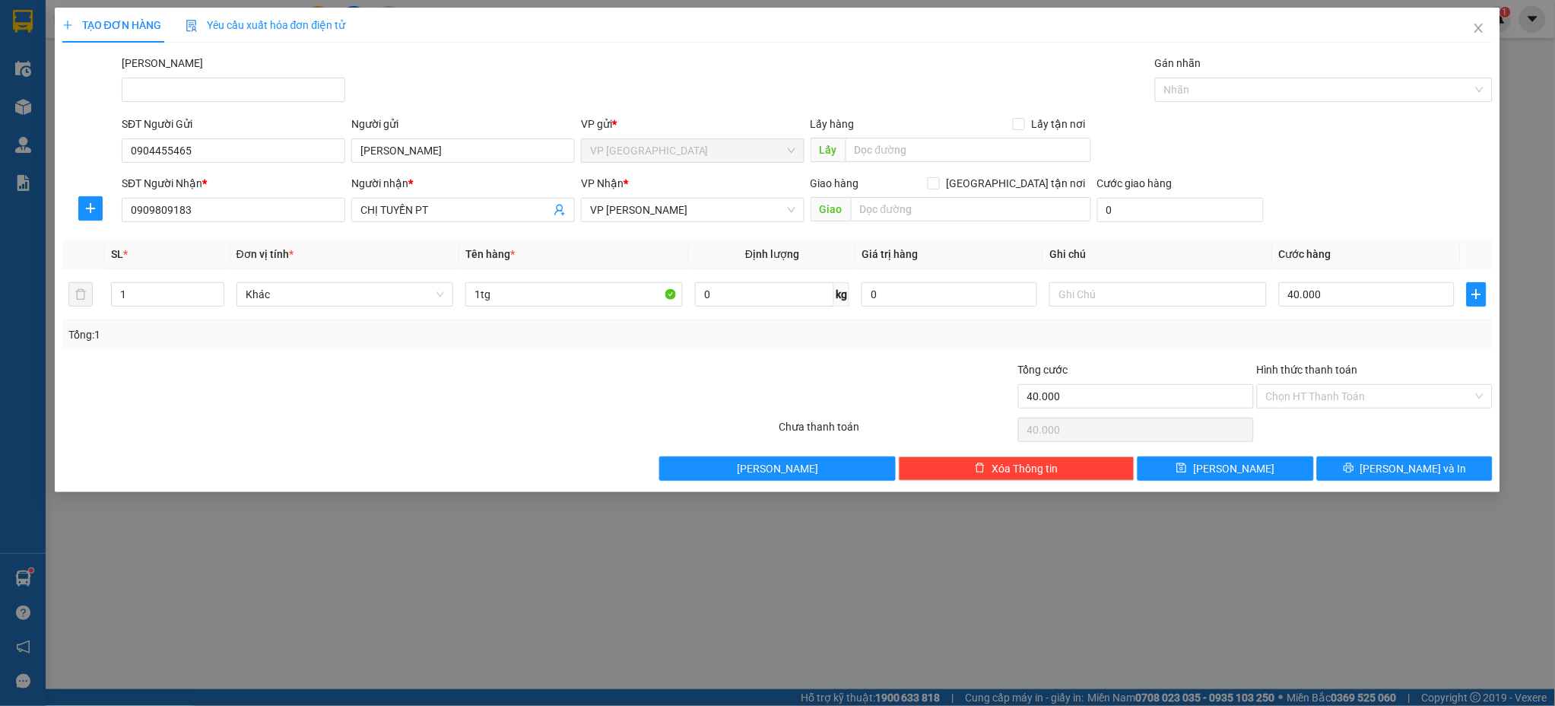
click at [535, 365] on div at bounding box center [300, 387] width 478 height 53
click at [1443, 470] on button "[PERSON_NAME] và In" at bounding box center [1405, 468] width 176 height 24
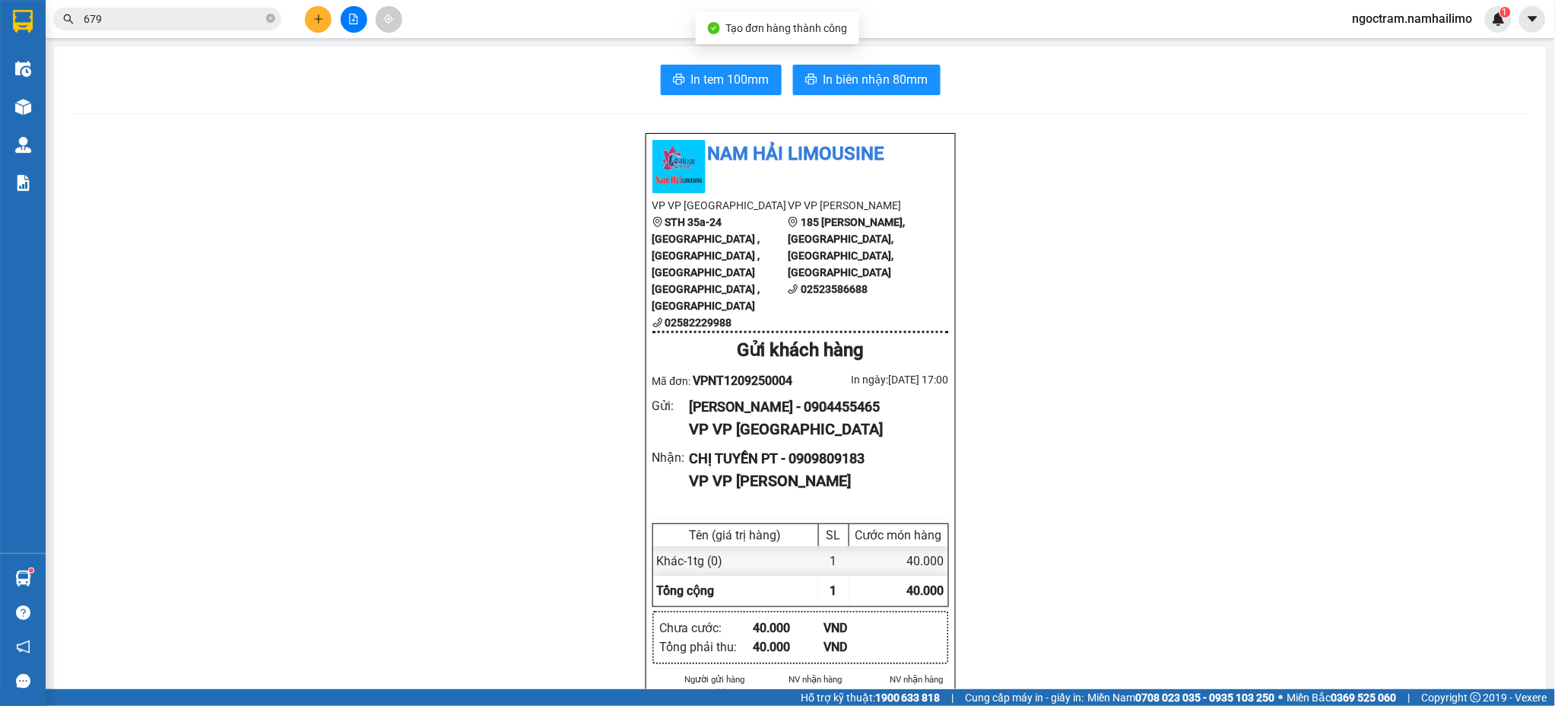
click at [857, 93] on button "In biên nhận 80mm" at bounding box center [867, 80] width 148 height 30
click at [867, 84] on span "In biên nhận 80mm" at bounding box center [876, 79] width 105 height 19
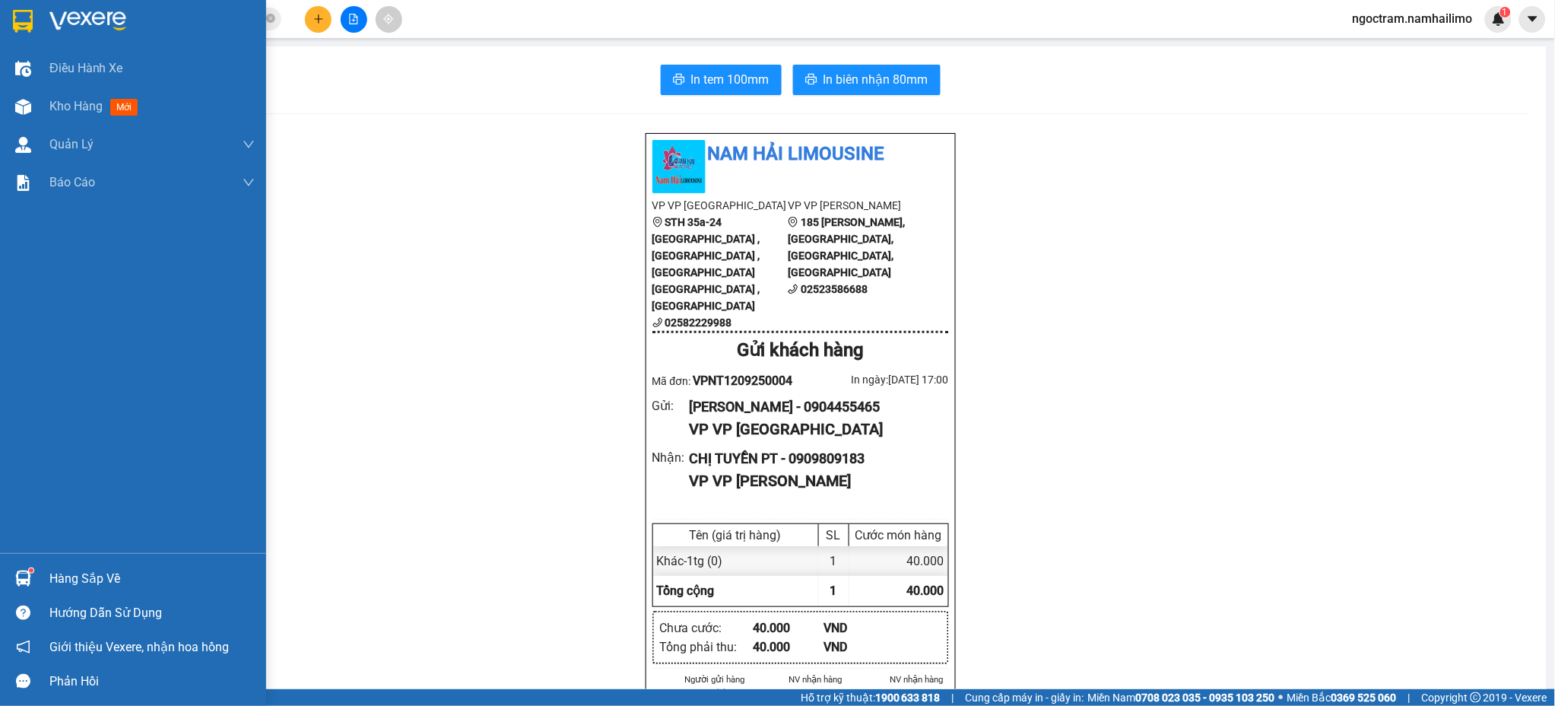
click at [24, 19] on img at bounding box center [23, 21] width 20 height 23
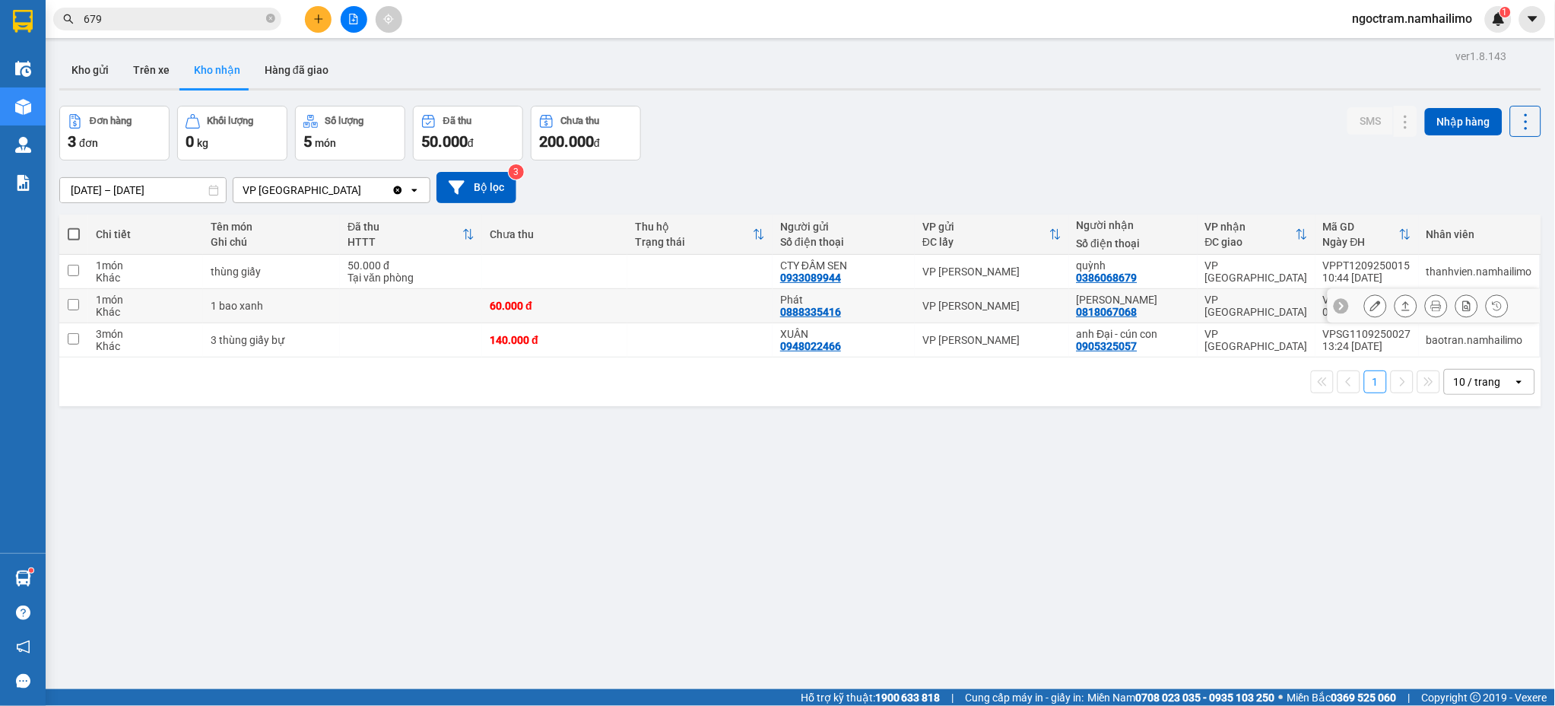
click at [1370, 306] on icon at bounding box center [1375, 305] width 11 height 11
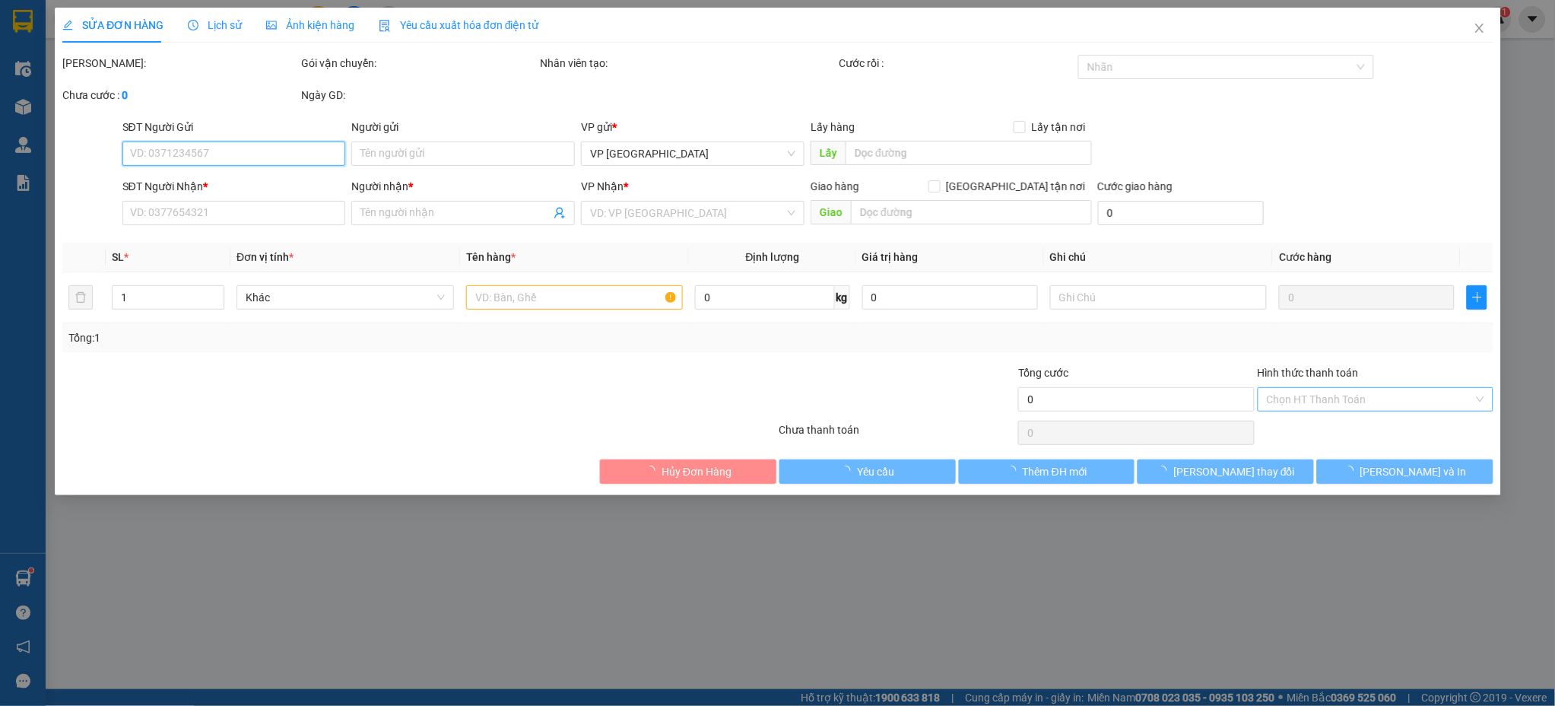
type input "0888335416"
type input "Phát"
type input "0818067068"
type input "[PERSON_NAME]"
type input "60.000"
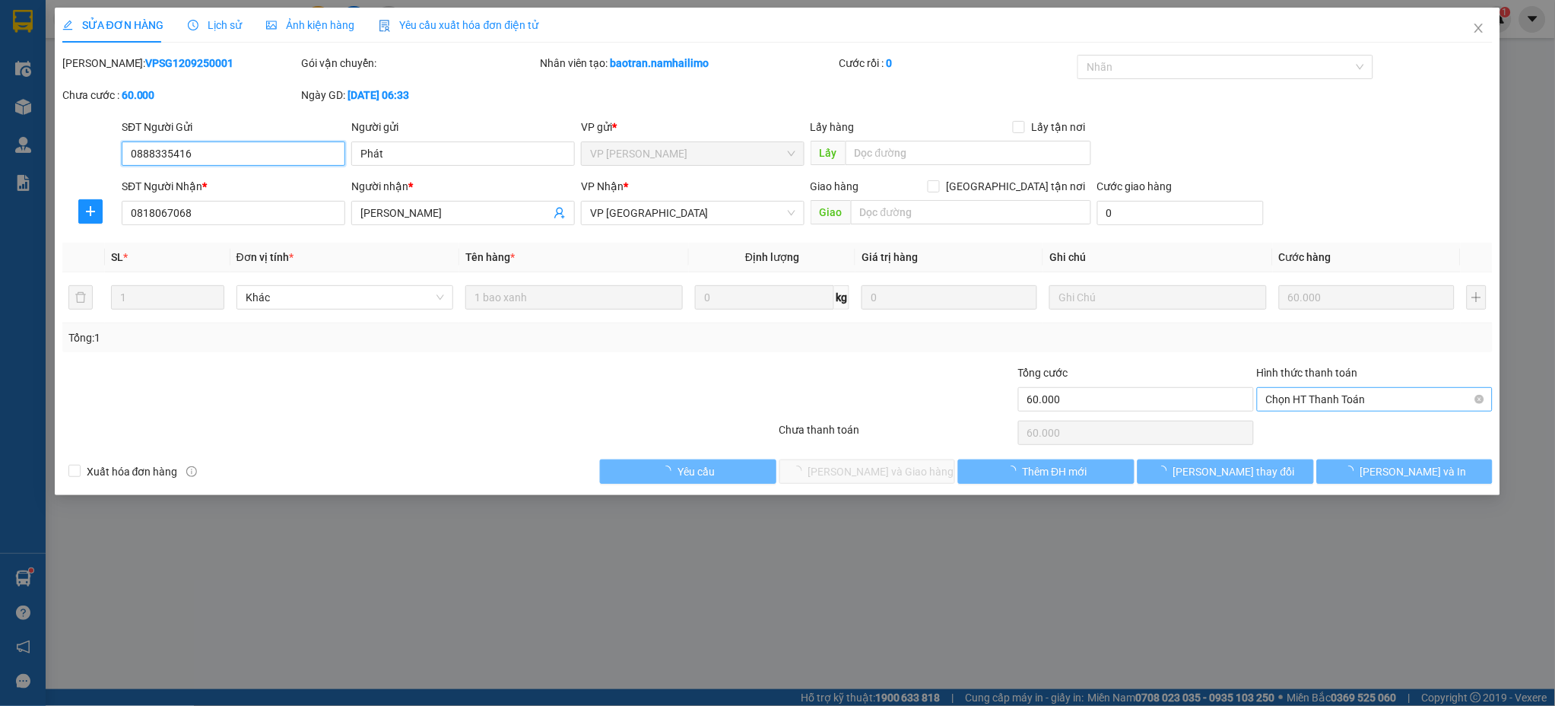
click at [1339, 394] on span "Chọn HT Thanh Toán" at bounding box center [1374, 399] width 217 height 23
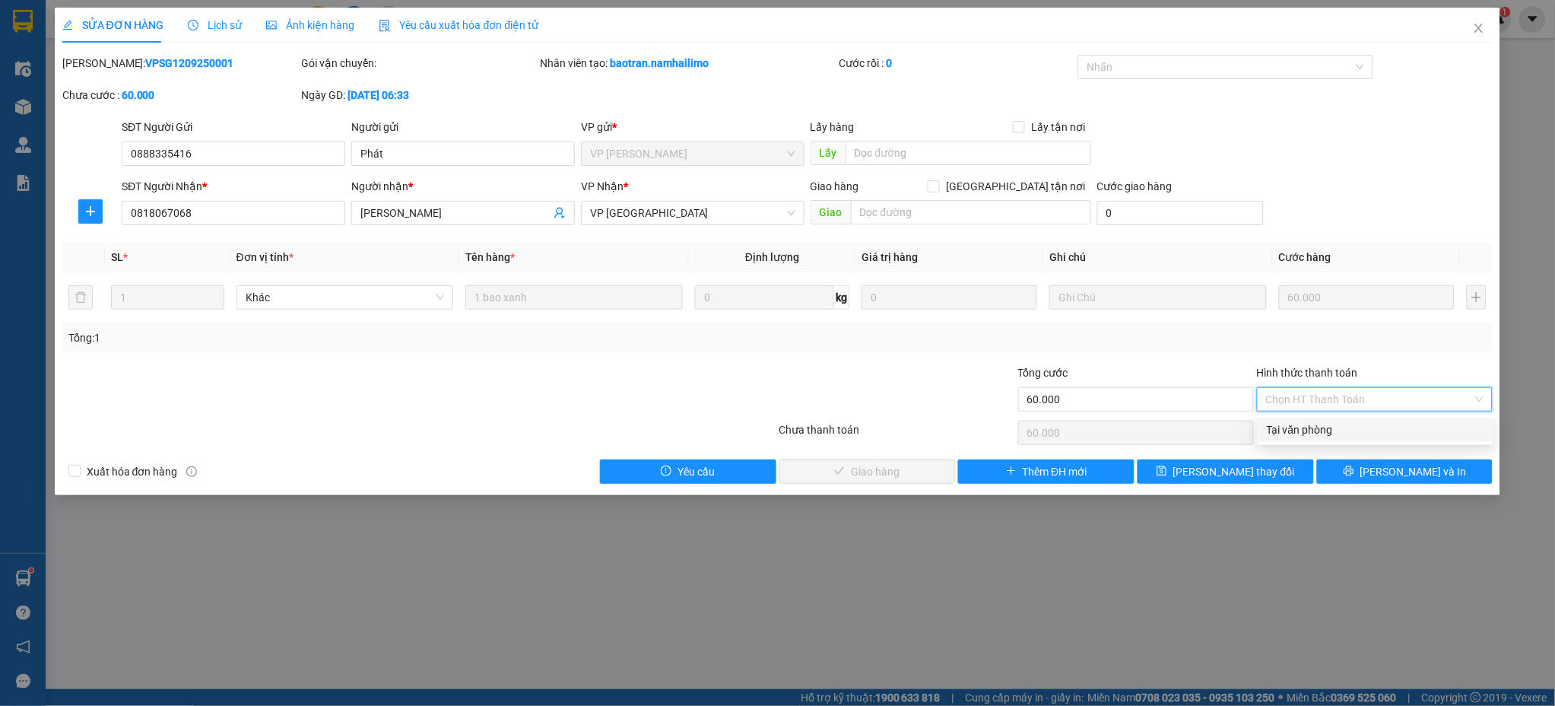
click at [1344, 437] on div "Tại văn phòng" at bounding box center [1375, 429] width 217 height 17
type input "0"
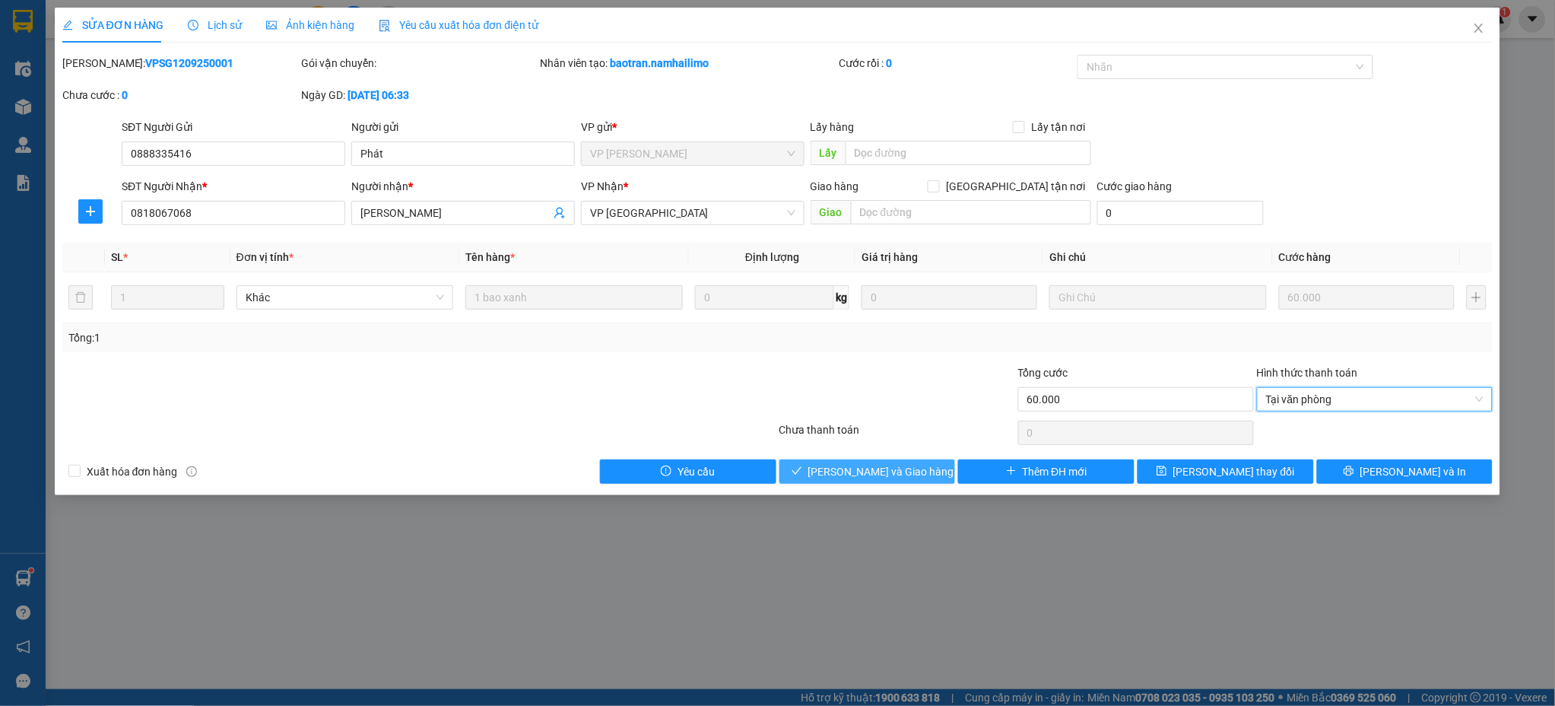
click at [865, 473] on span "[PERSON_NAME] và Giao hàng" at bounding box center [881, 471] width 146 height 17
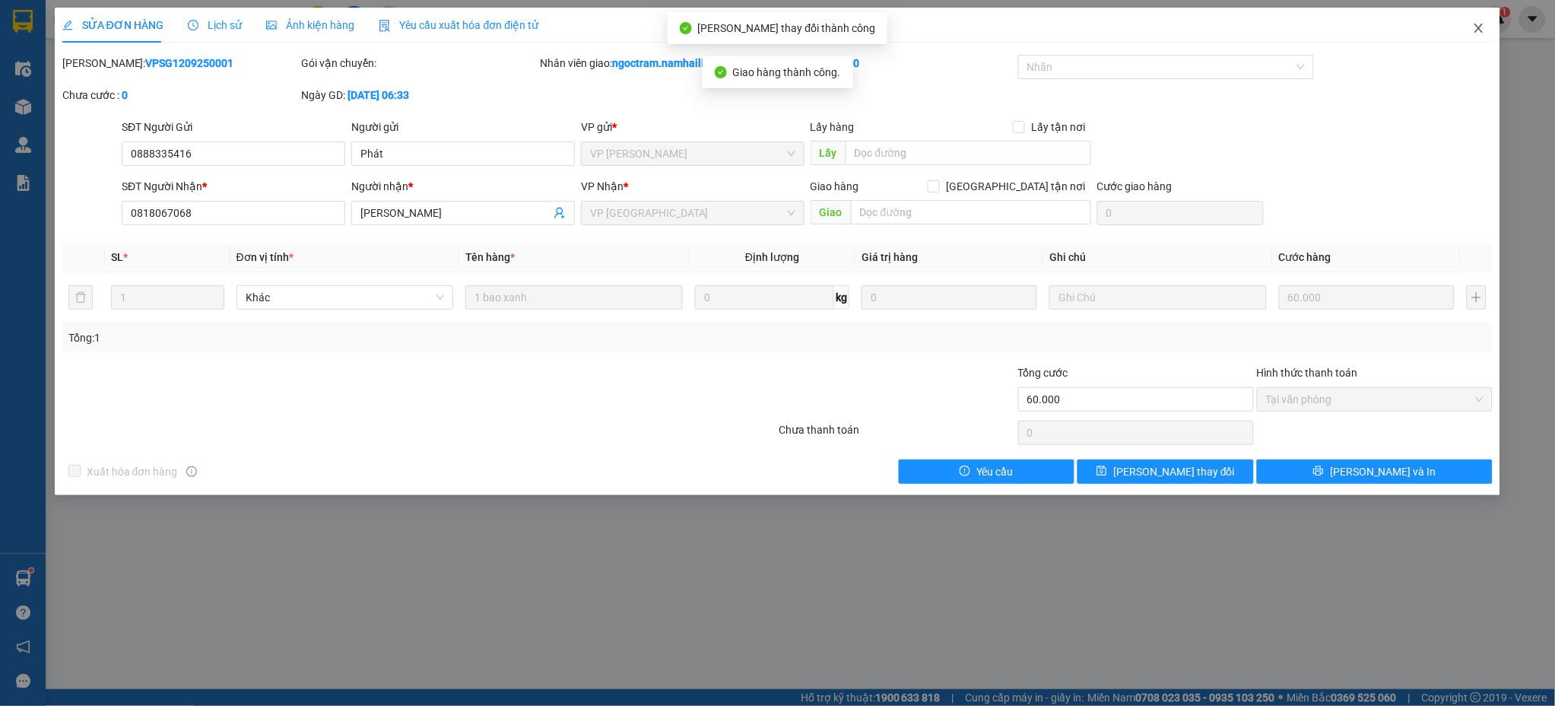
click at [1476, 34] on icon "close" at bounding box center [1479, 28] width 12 height 12
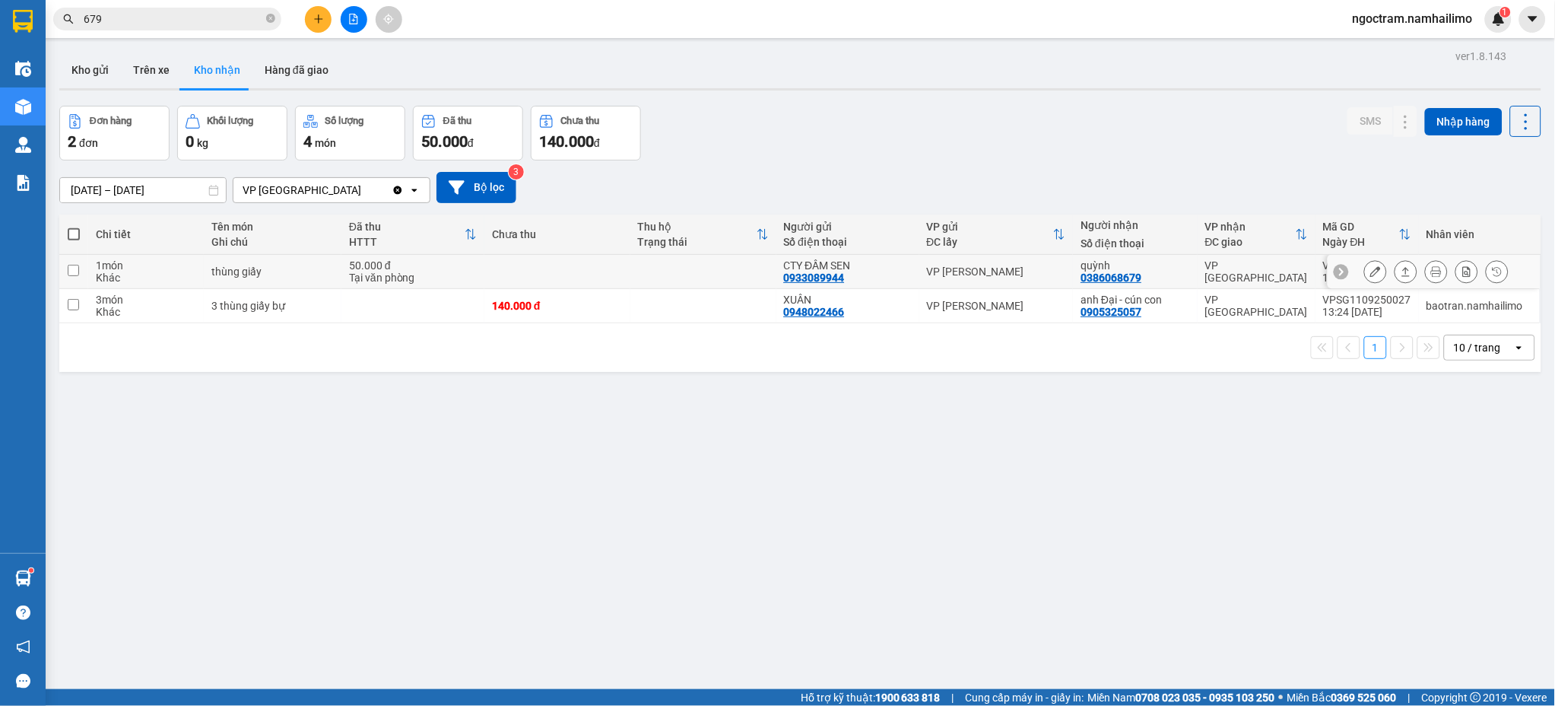
click at [1372, 278] on div at bounding box center [1375, 271] width 23 height 23
click at [324, 22] on button at bounding box center [318, 19] width 27 height 27
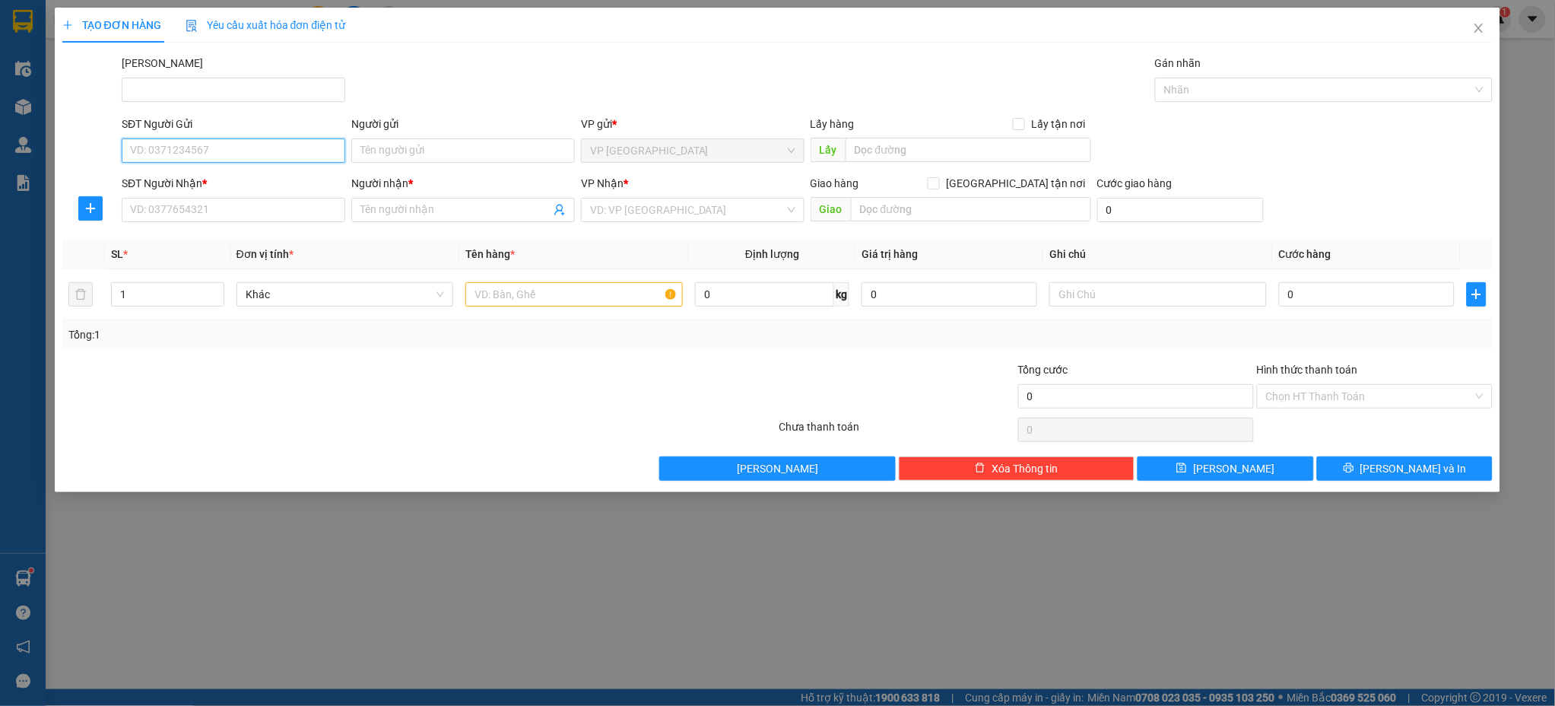
click at [279, 161] on input "SĐT Người Gửi" at bounding box center [234, 150] width 224 height 24
type input "0369229190"
click at [284, 177] on div "0369229190 - hà" at bounding box center [233, 181] width 205 height 17
type input "hà"
type input "0335218795"
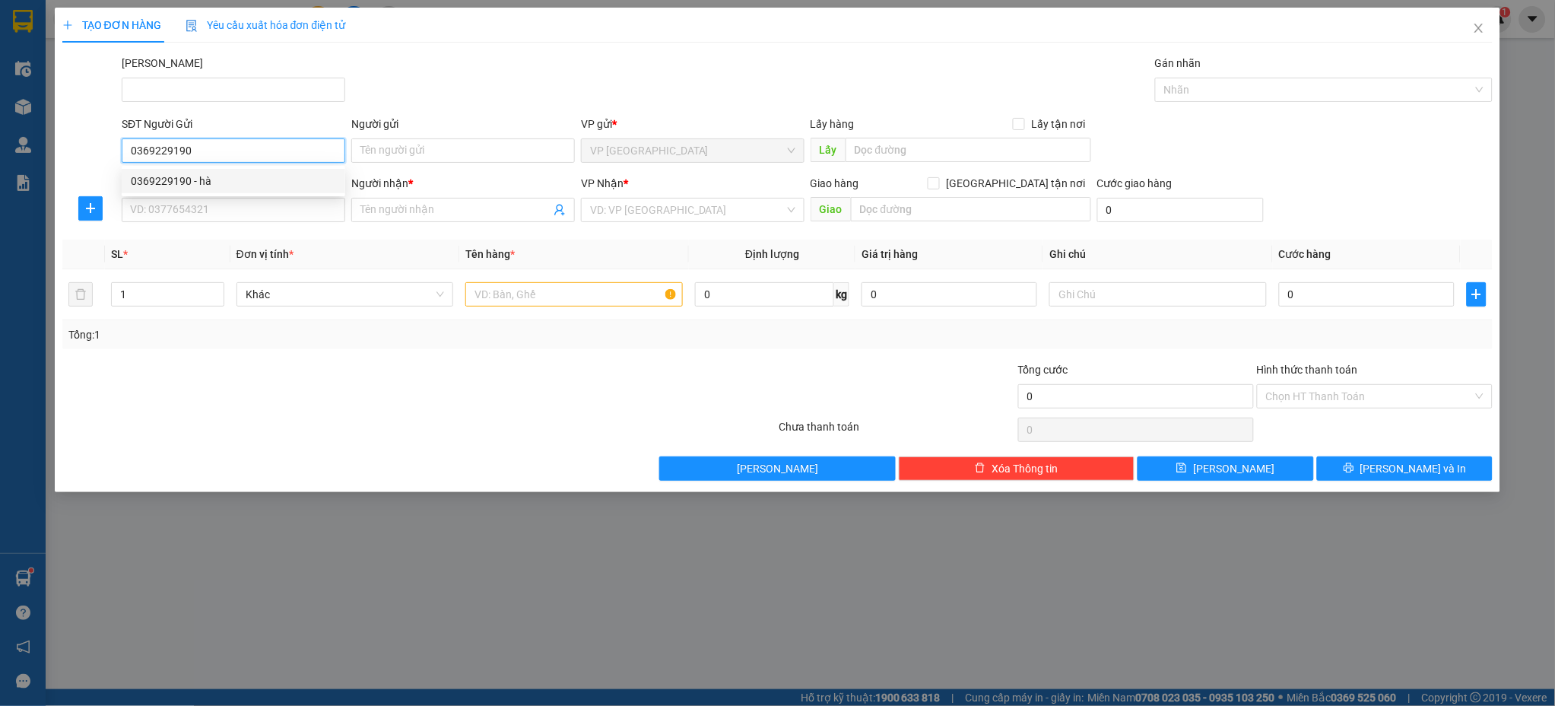
type input "chị [PERSON_NAME]"
type input "30.000"
type input "0369229190"
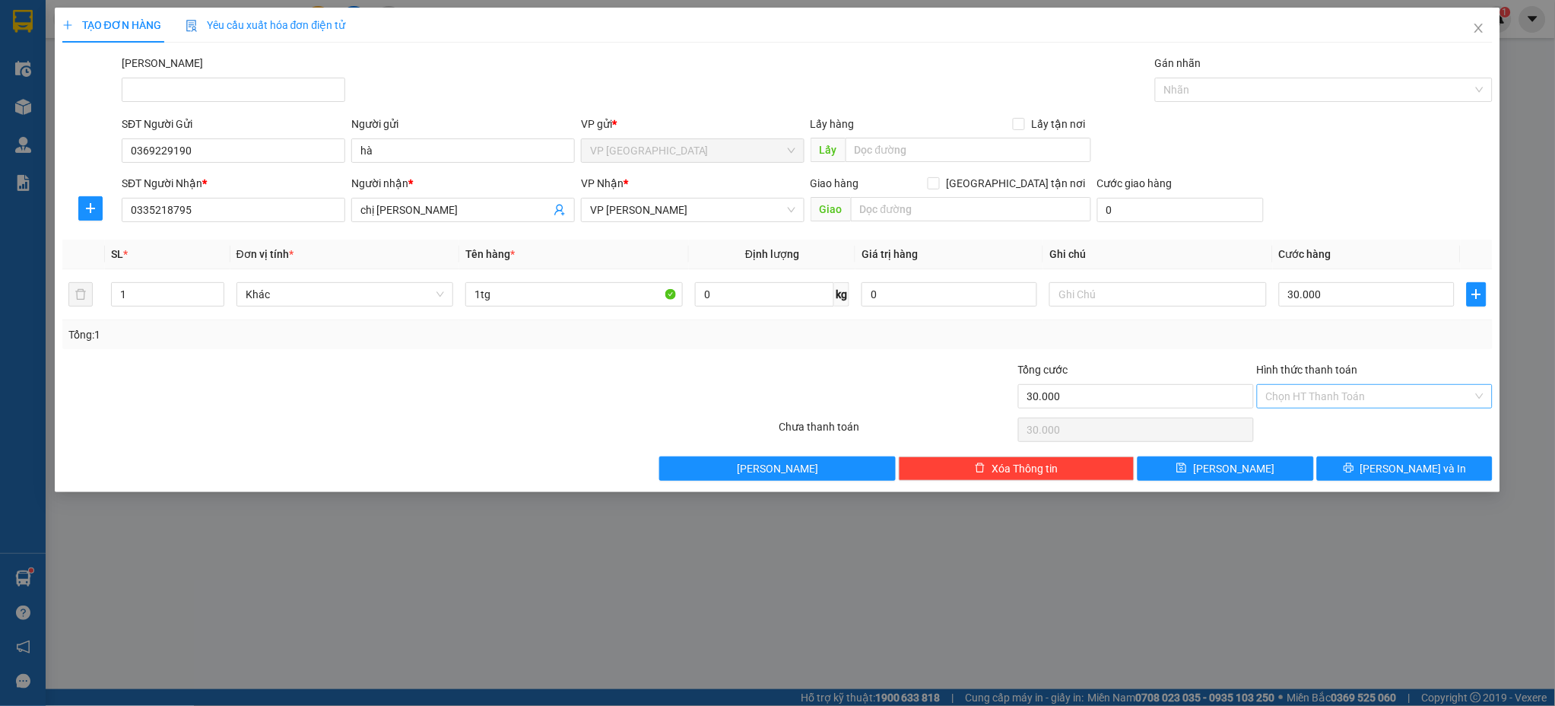
click at [1395, 392] on input "Hình thức thanh toán" at bounding box center [1369, 396] width 207 height 23
click at [1386, 423] on div "Tại văn phòng" at bounding box center [1375, 426] width 217 height 17
type input "0"
click at [1405, 473] on span "[PERSON_NAME] và In" at bounding box center [1413, 468] width 106 height 17
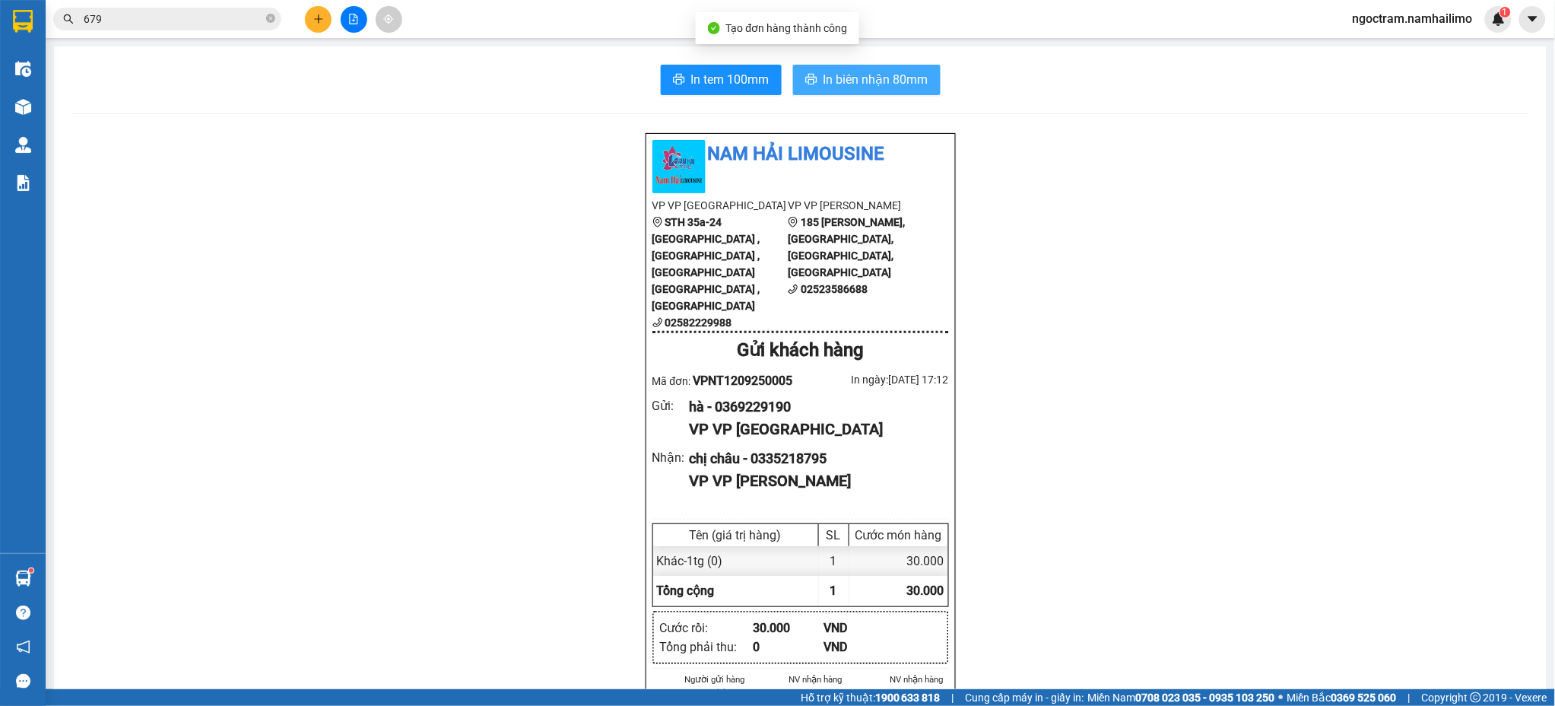
click at [877, 84] on span "In biên nhận 80mm" at bounding box center [876, 79] width 105 height 19
click at [312, 24] on button at bounding box center [318, 19] width 27 height 27
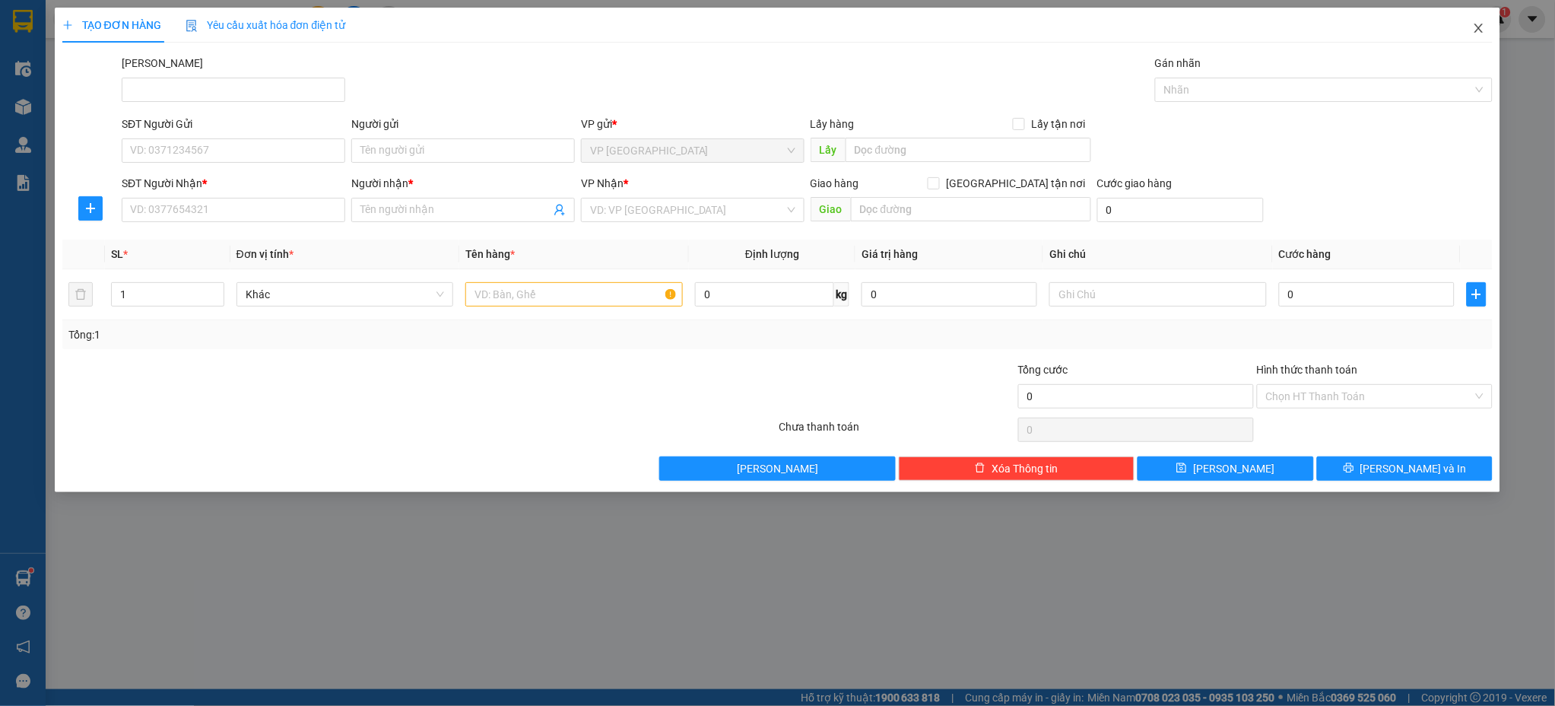
click at [1471, 26] on span "Close" at bounding box center [1479, 29] width 43 height 43
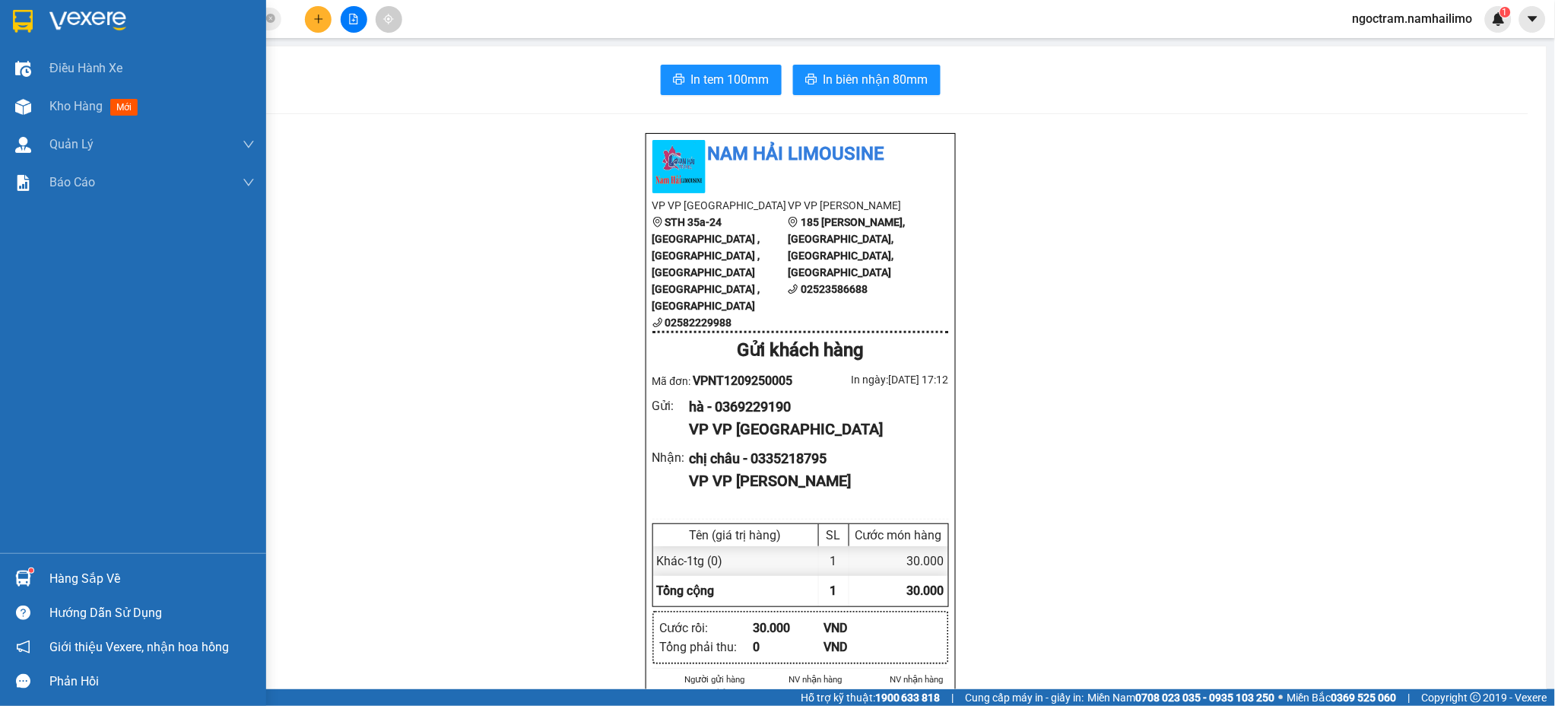
click at [107, 18] on img at bounding box center [87, 21] width 77 height 23
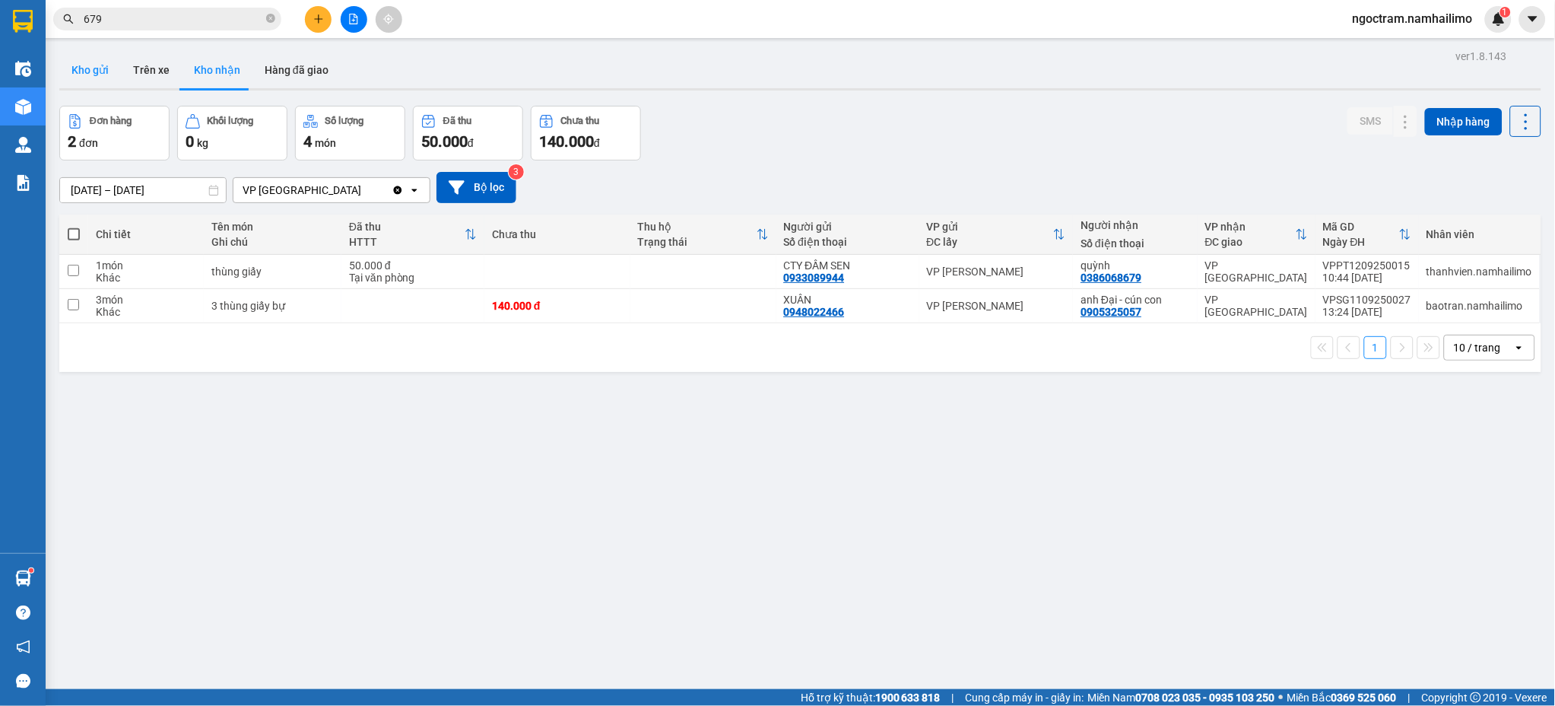
click at [106, 77] on button "Kho gửi" at bounding box center [90, 70] width 62 height 37
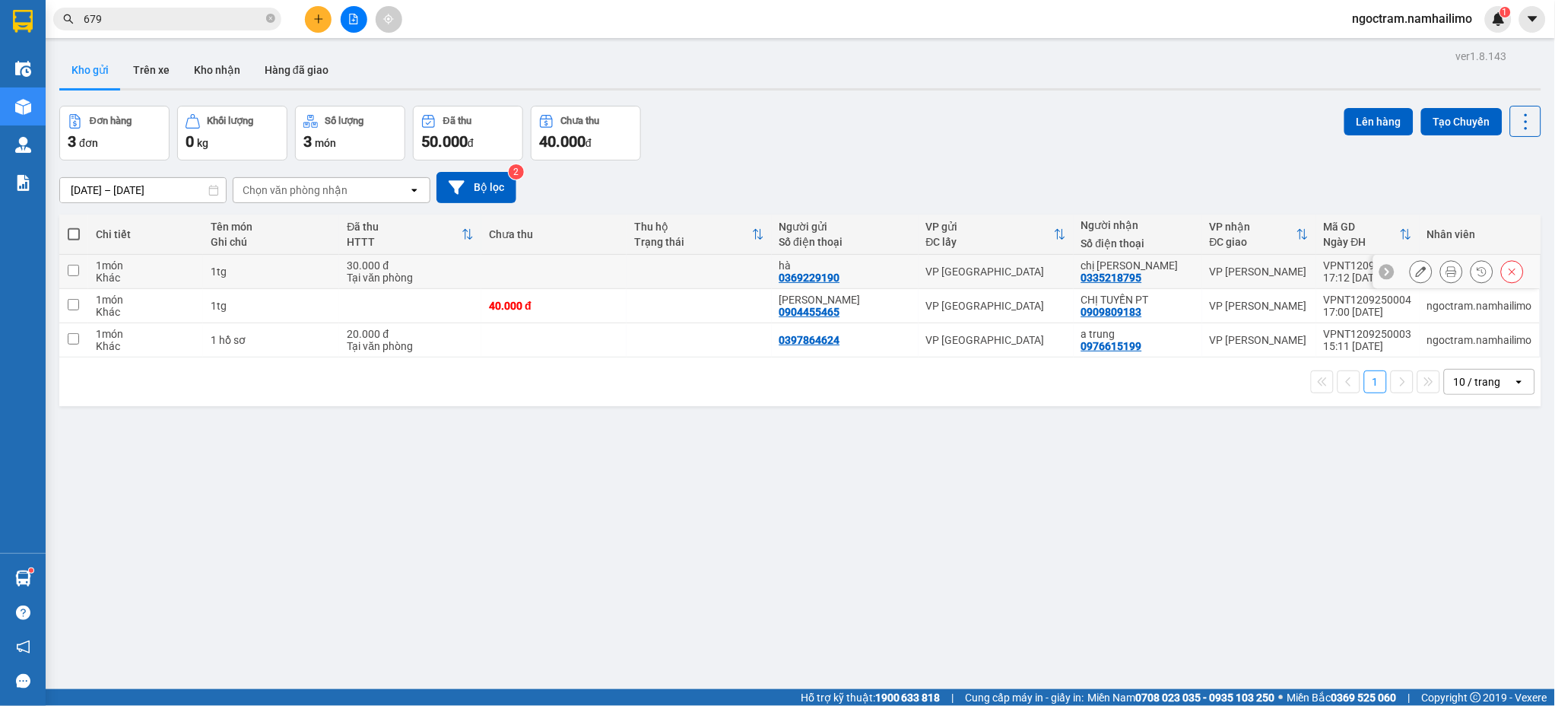
click at [1411, 274] on button at bounding box center [1421, 272] width 21 height 27
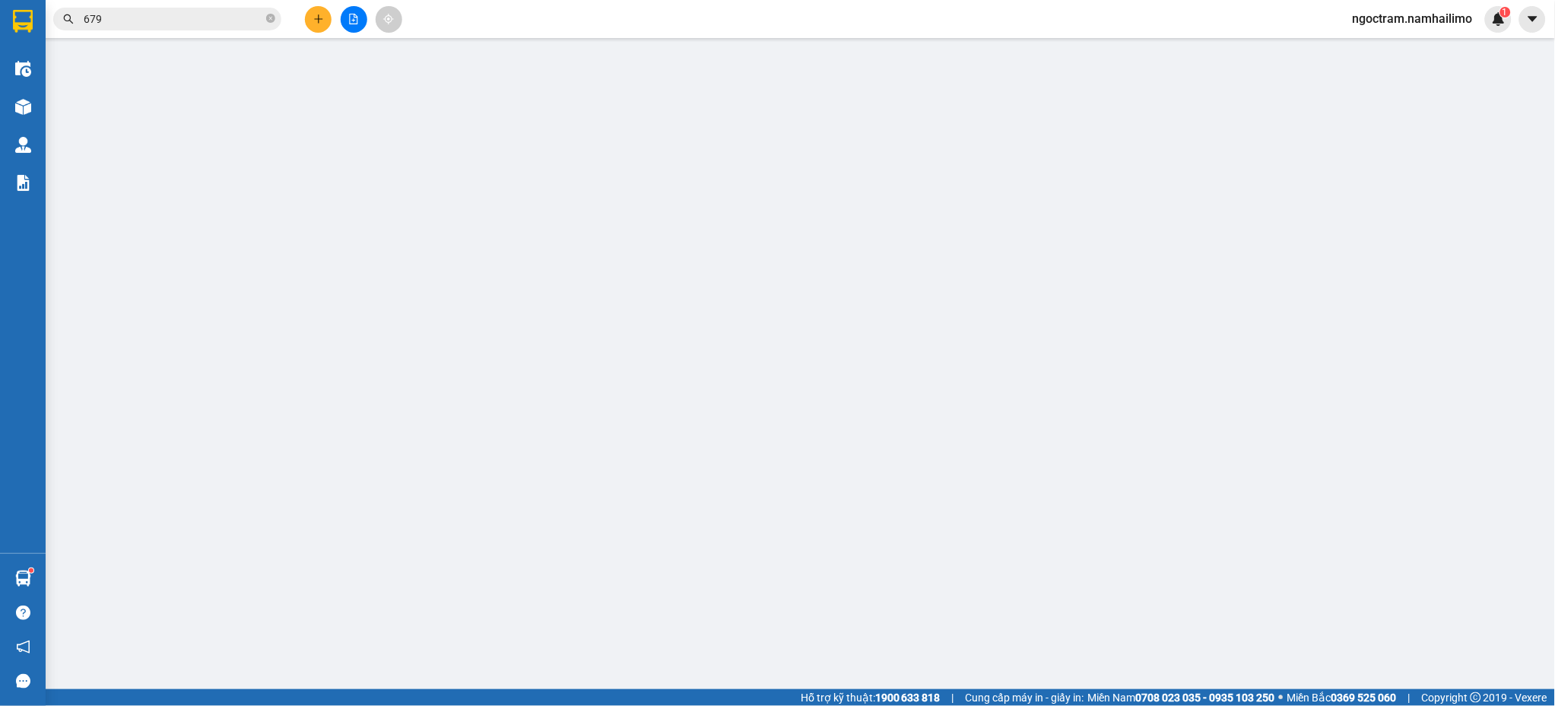
type input "0369229190"
type input "hà"
type input "0335218795"
type input "chị [PERSON_NAME]"
type input "30.000"
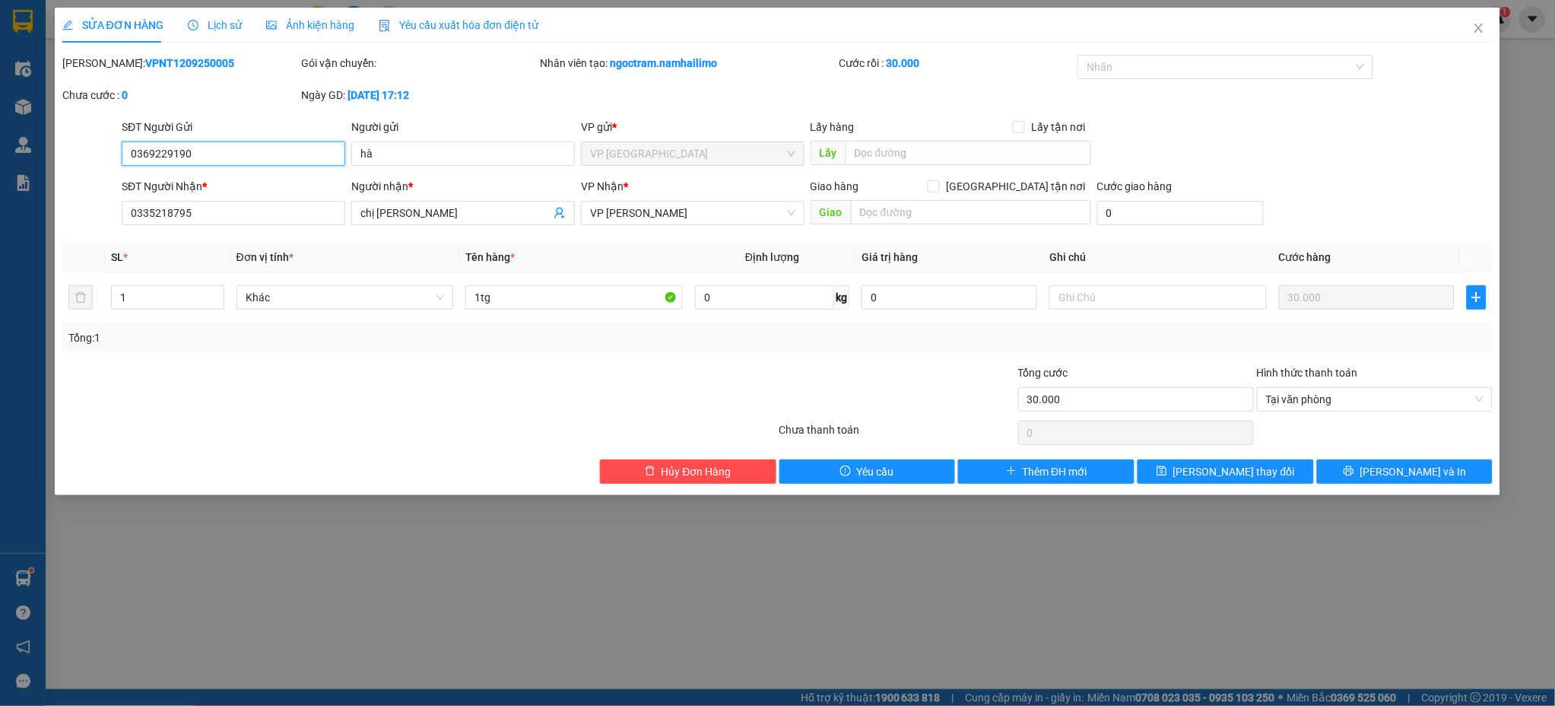
click at [240, 155] on input "0369229190" at bounding box center [234, 153] width 224 height 24
click at [826, 366] on div at bounding box center [896, 390] width 239 height 53
click at [1478, 25] on icon "close" at bounding box center [1479, 28] width 12 height 12
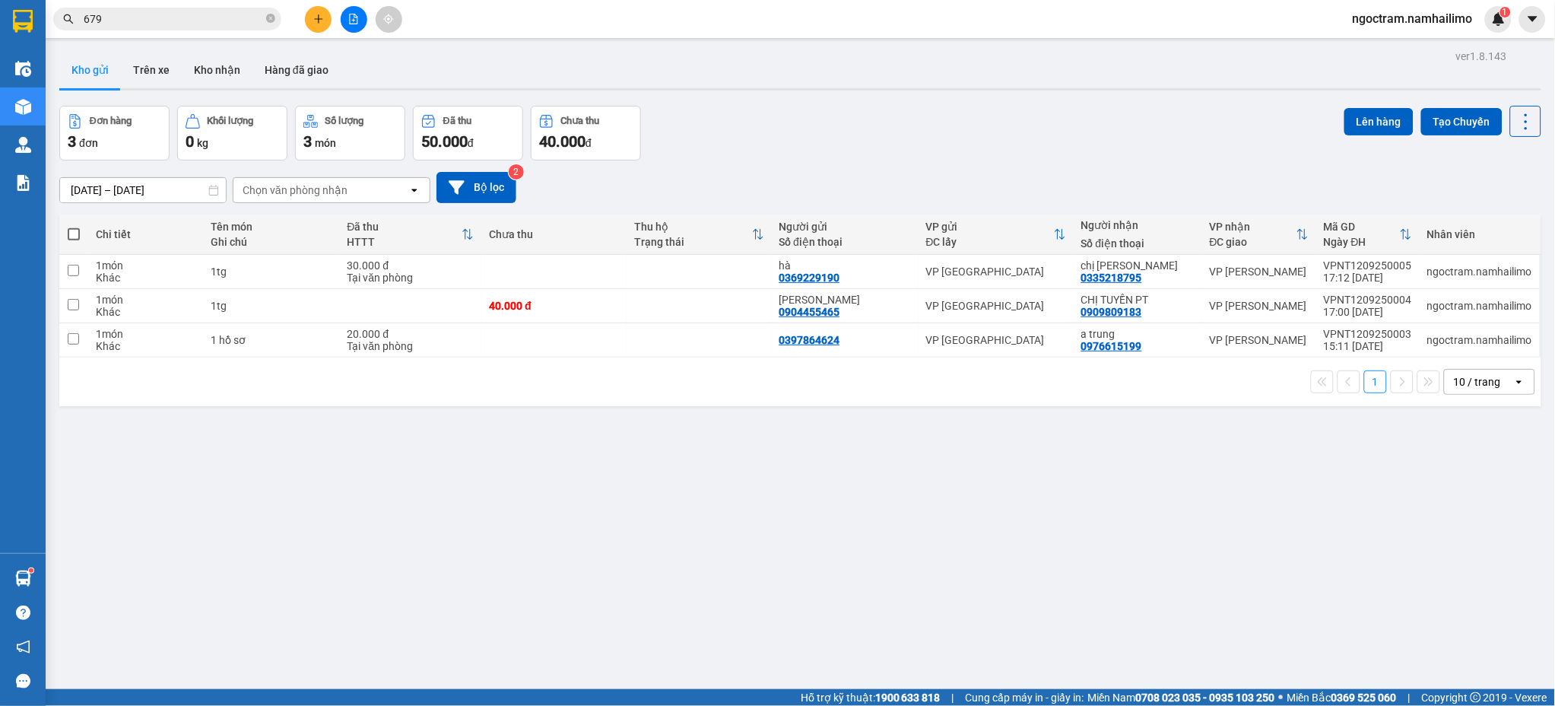
click at [324, 22] on button at bounding box center [318, 19] width 27 height 27
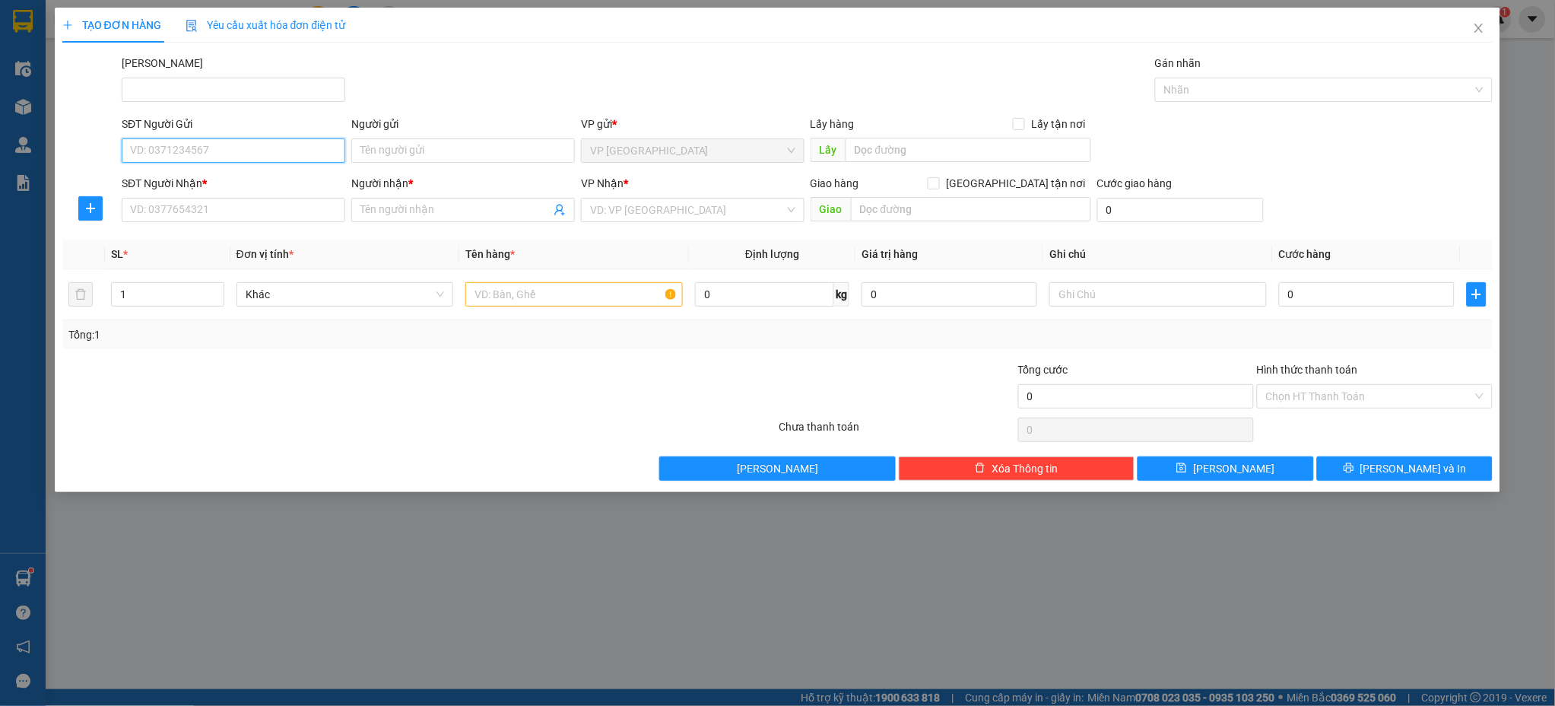
paste input "0369229190"
type input "0369229190"
click at [284, 208] on input "SĐT Người Nhận *" at bounding box center [234, 210] width 224 height 24
type input "0838558918"
click at [509, 198] on span at bounding box center [463, 210] width 224 height 24
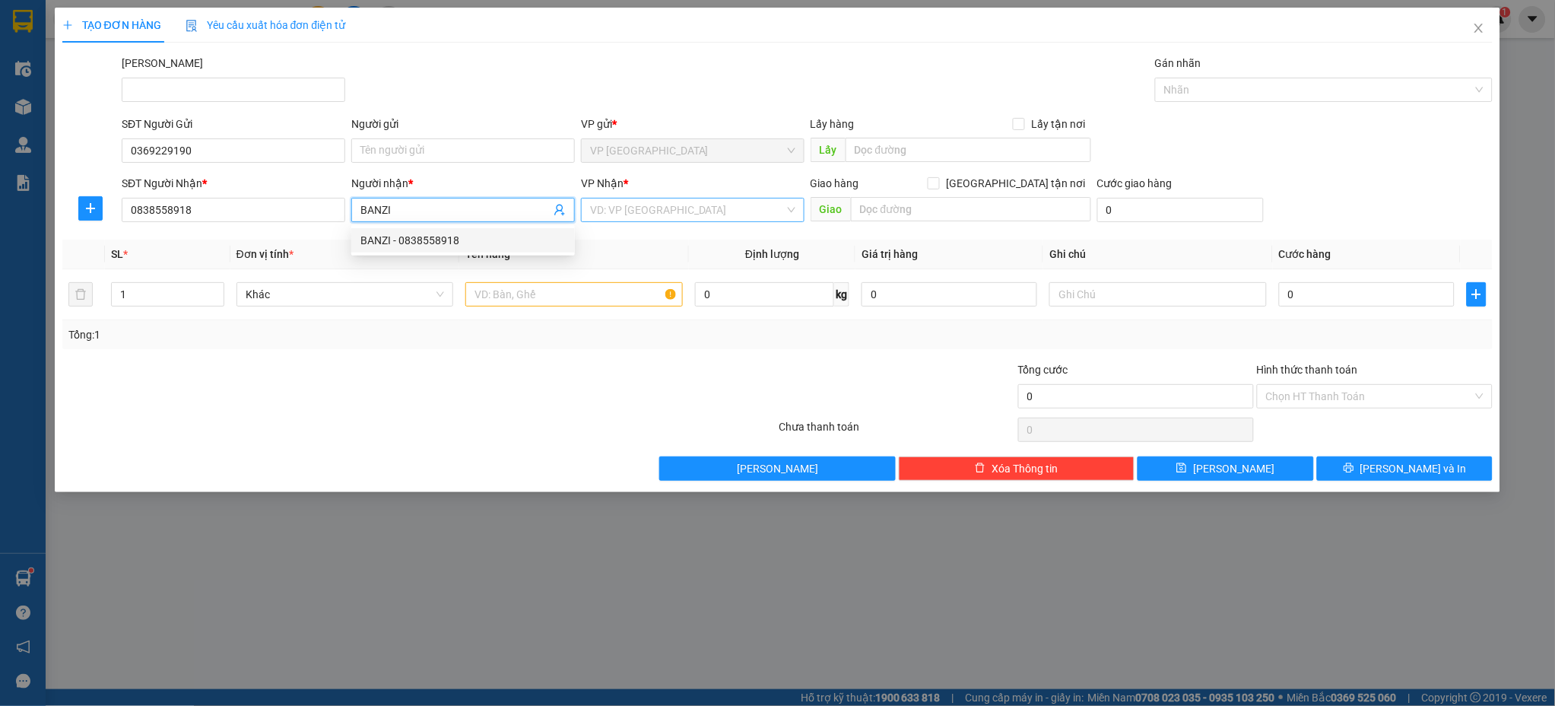
type input "BANZI"
click at [686, 221] on input "search" at bounding box center [687, 209] width 195 height 23
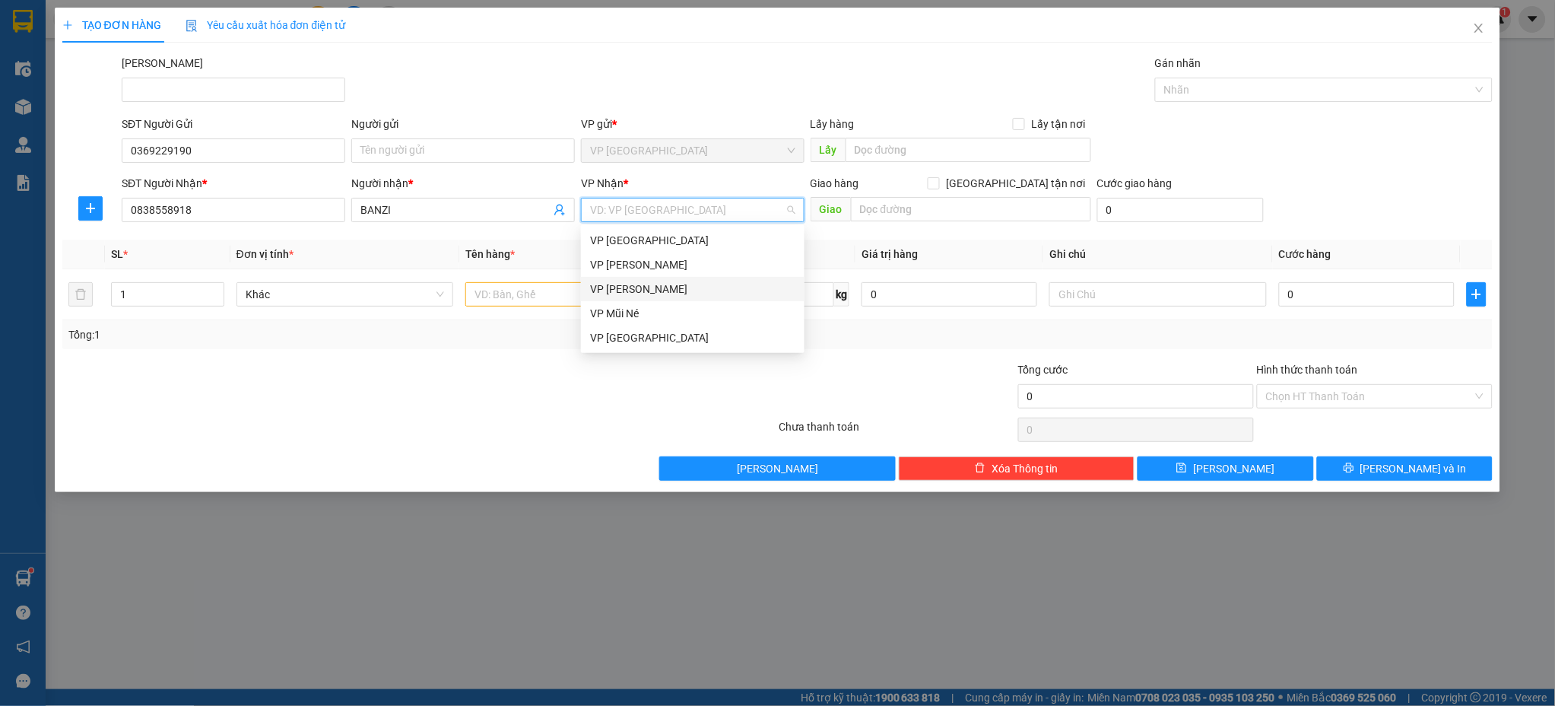
click at [687, 285] on div "VP [PERSON_NAME]" at bounding box center [692, 289] width 205 height 17
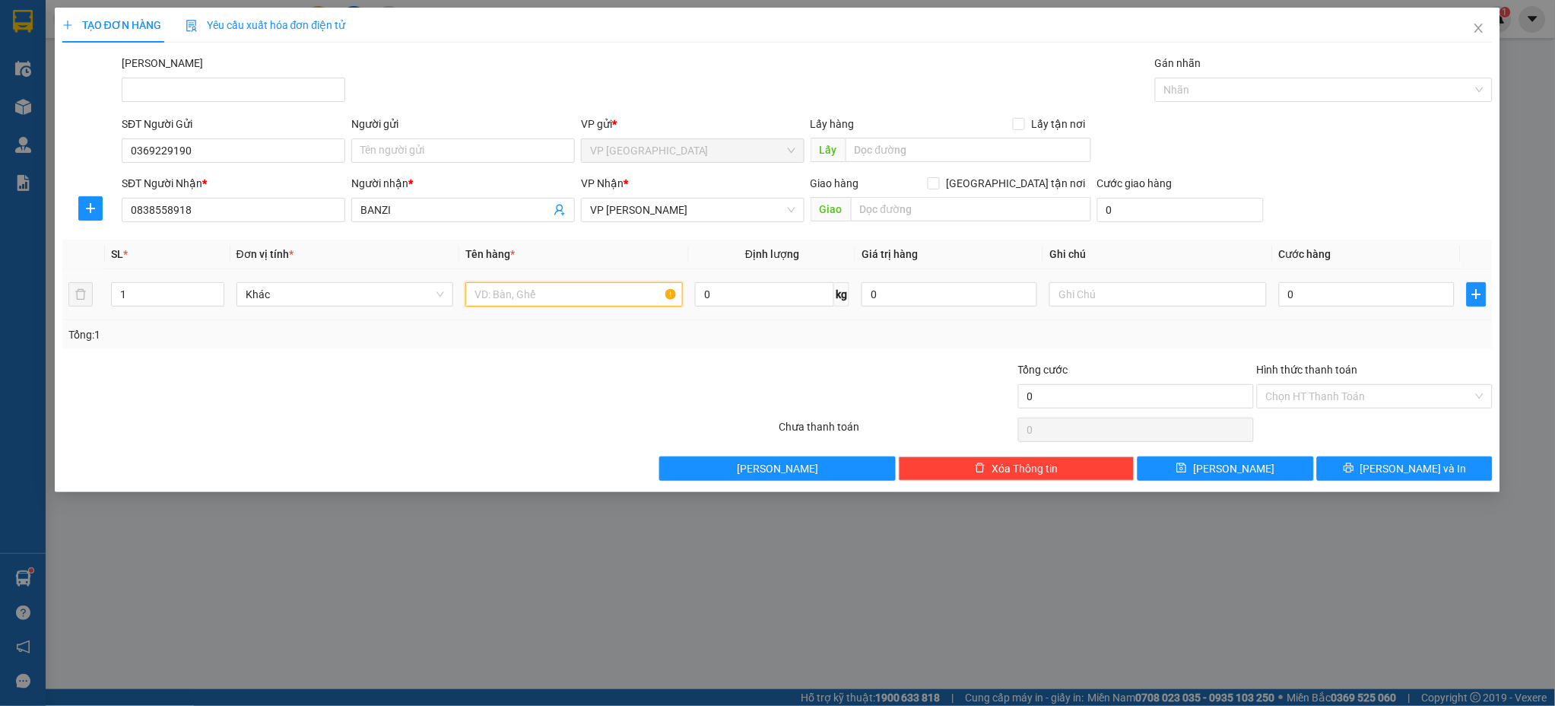
click at [608, 290] on input "text" at bounding box center [573, 294] width 217 height 24
type input "1TG"
click at [1350, 294] on input "0" at bounding box center [1367, 294] width 176 height 24
type input "4"
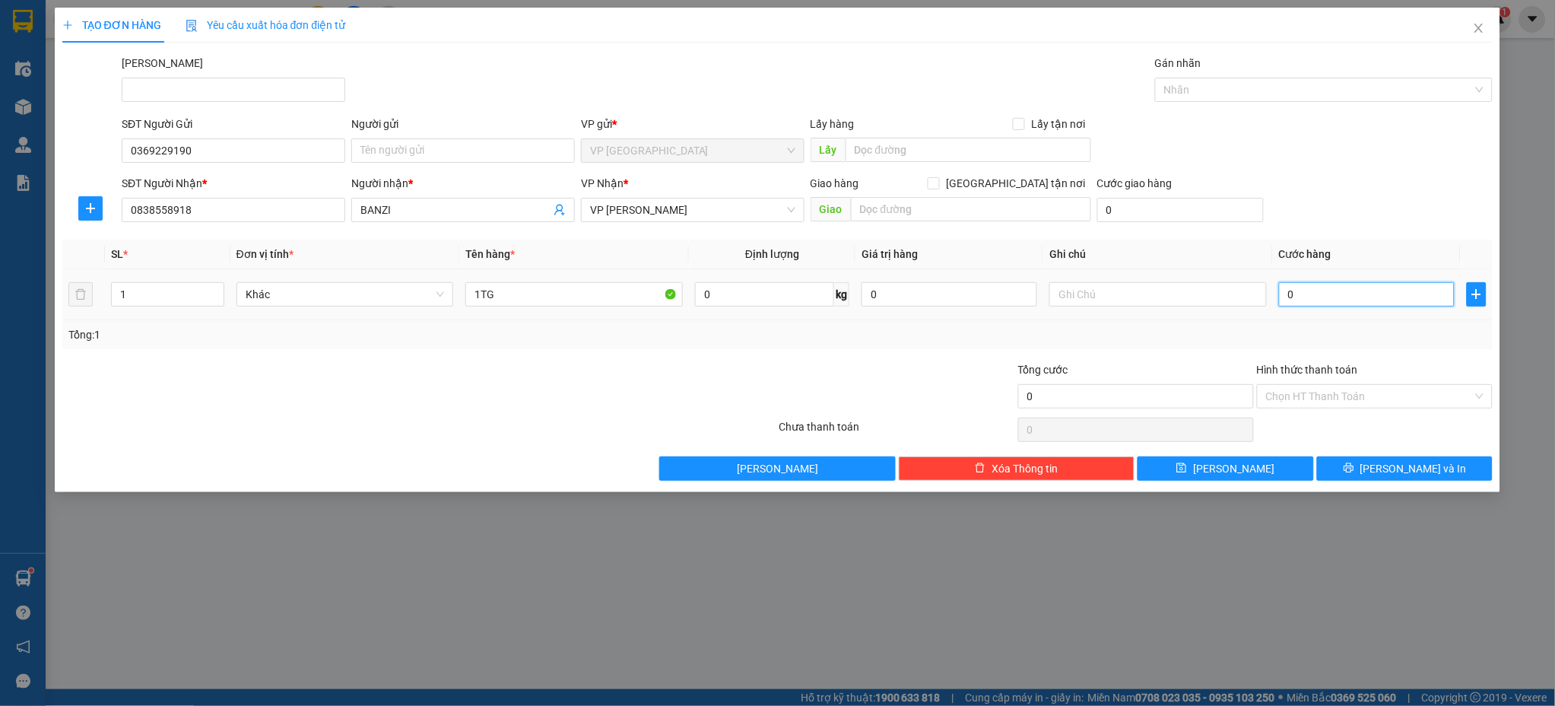
type input "4"
type input "40"
type input "400"
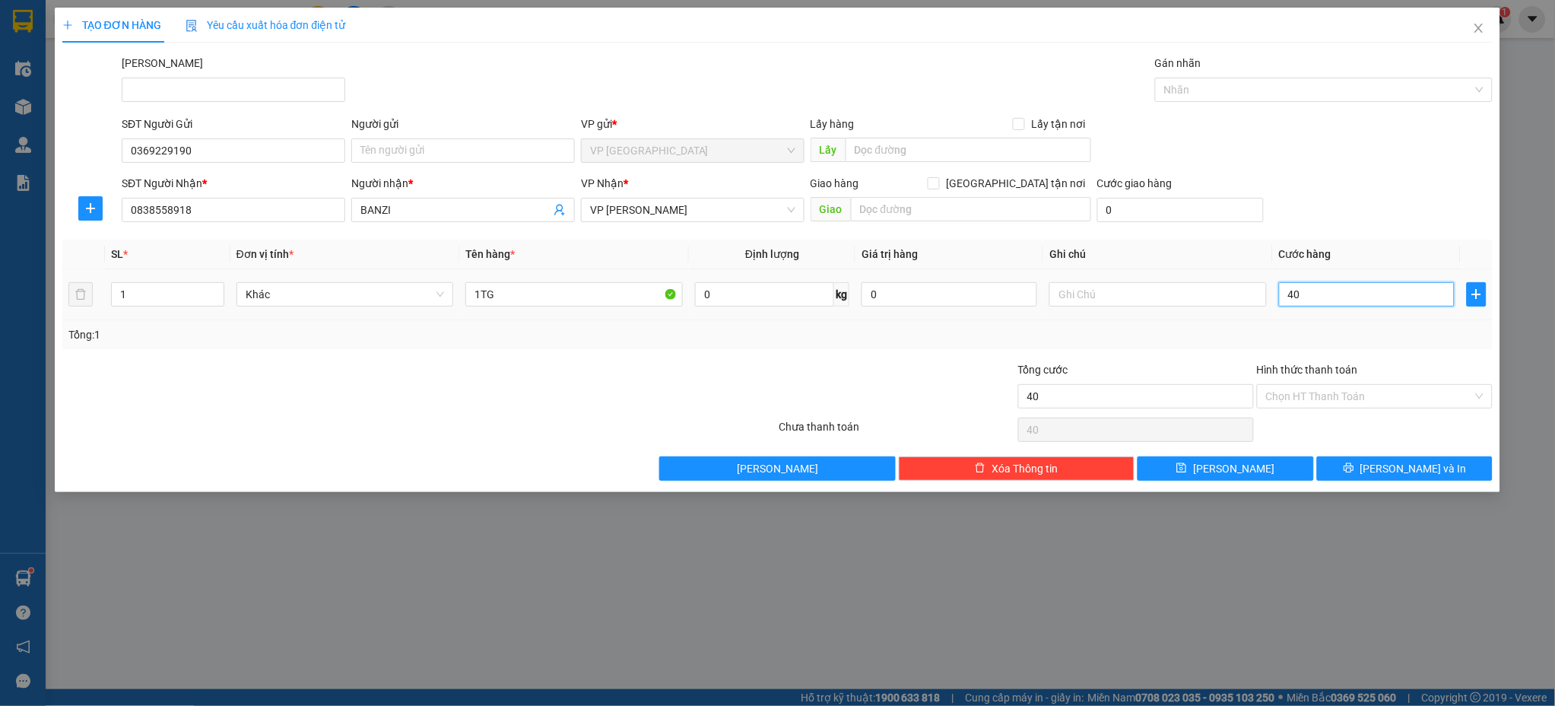
type input "400"
type input "4.000"
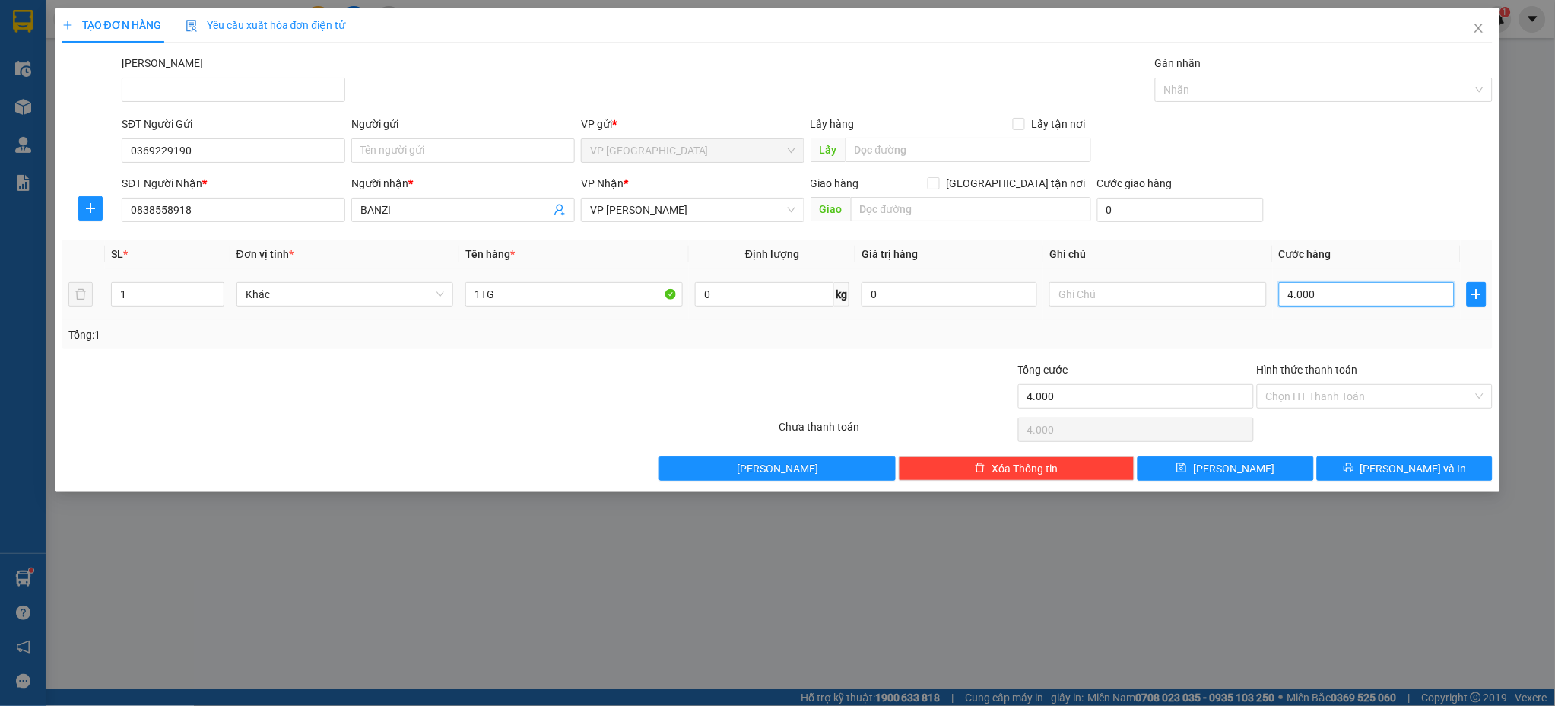
type input "40.000"
click at [1393, 468] on span "[PERSON_NAME] và In" at bounding box center [1413, 468] width 106 height 17
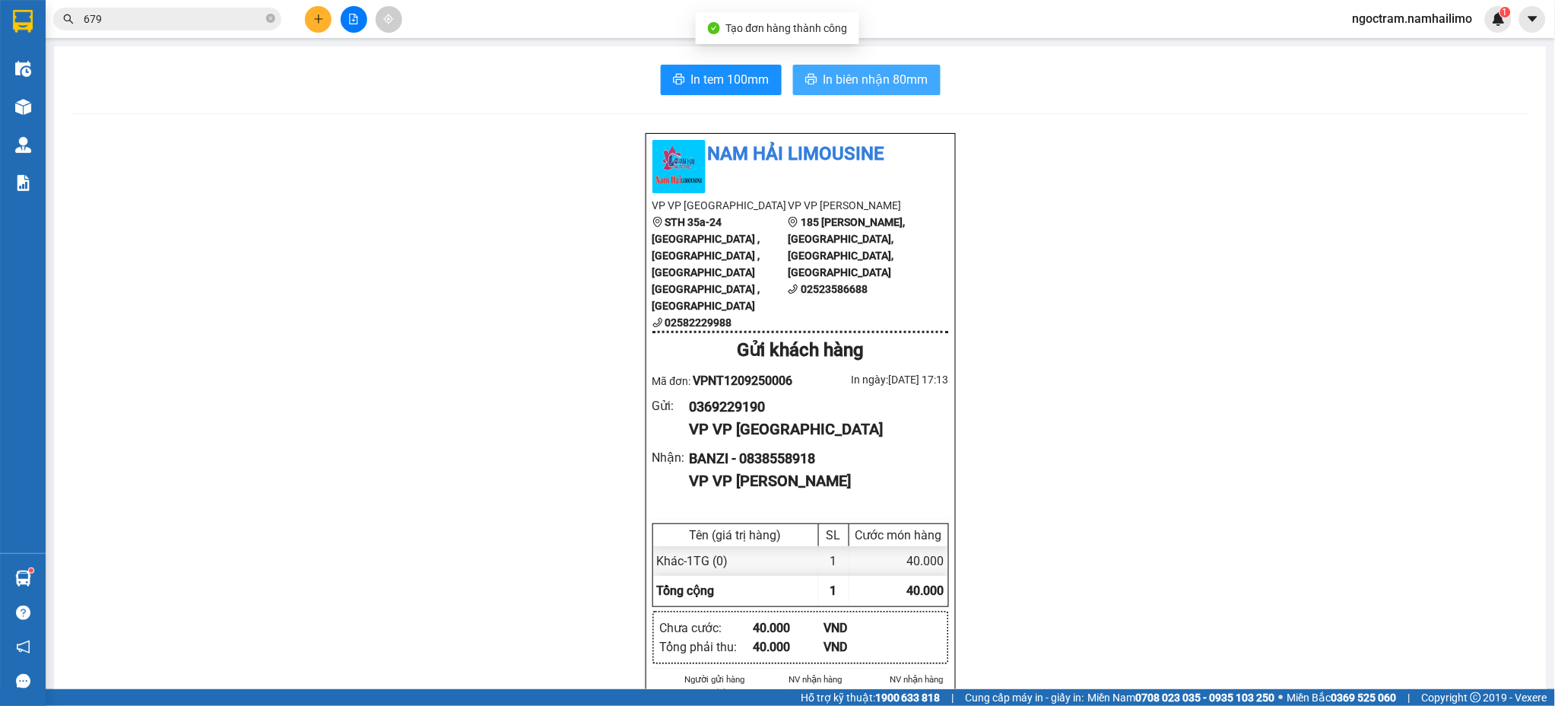
click at [868, 80] on span "In biên nhận 80mm" at bounding box center [876, 79] width 105 height 19
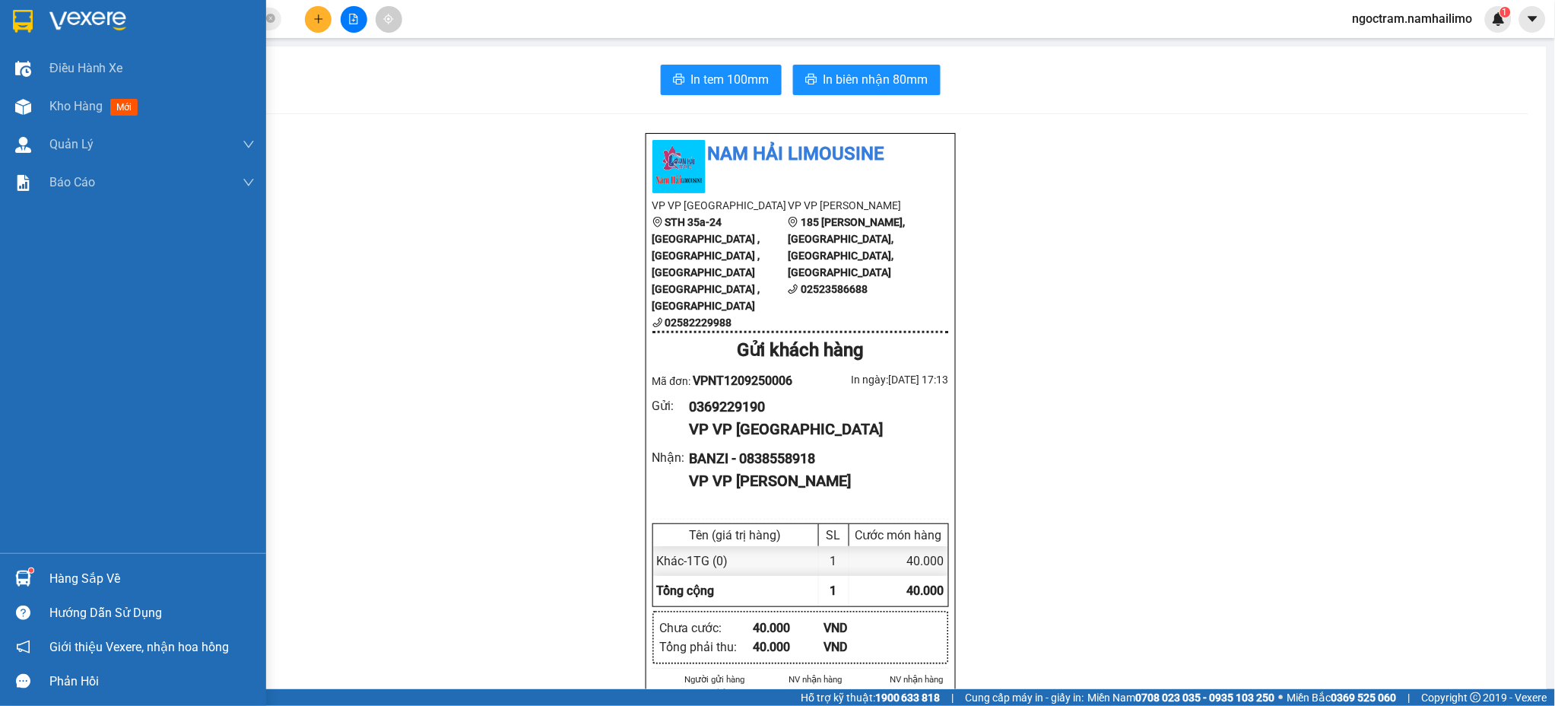
click at [17, 26] on img at bounding box center [23, 21] width 20 height 23
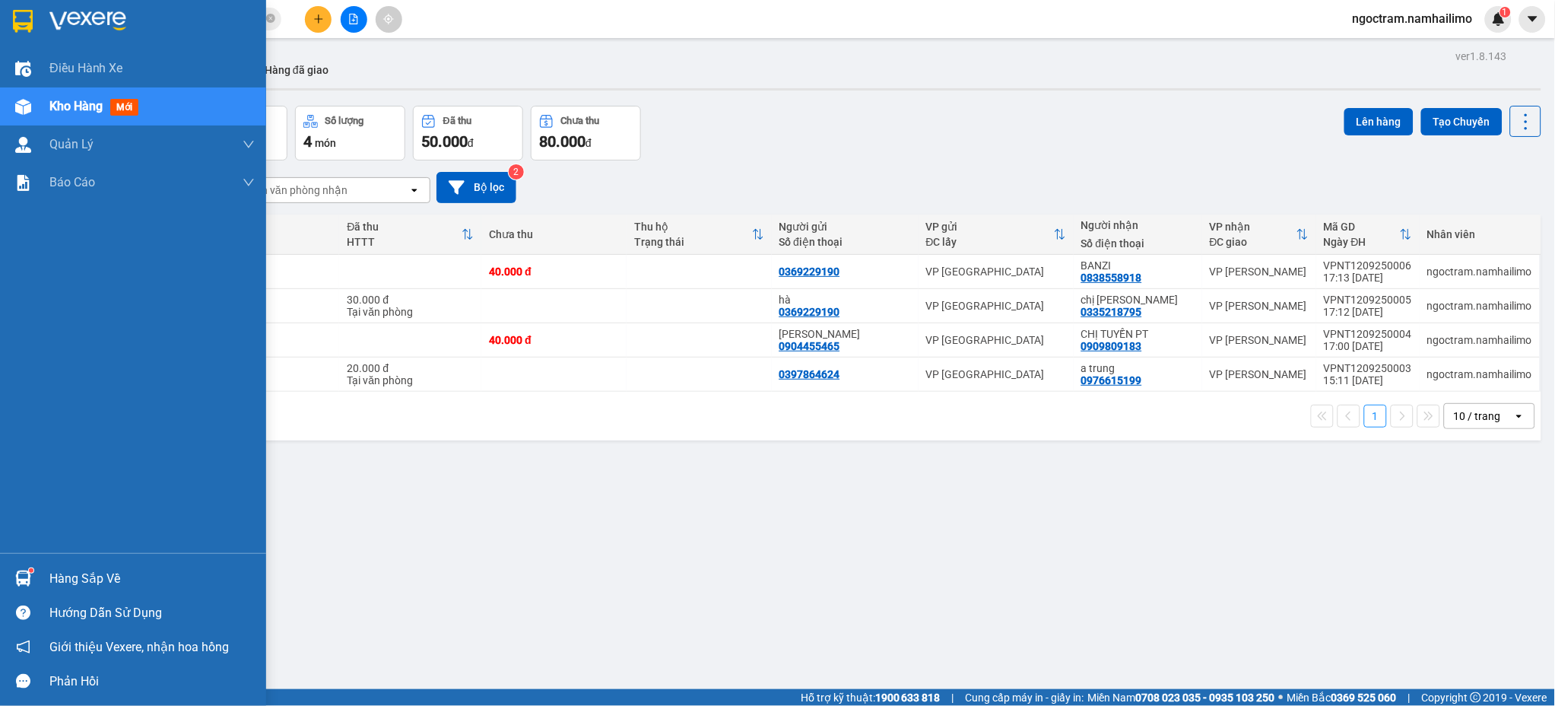
click at [13, 10] on img at bounding box center [23, 21] width 20 height 23
